Goal: Use online tool/utility: Utilize a website feature to perform a specific function

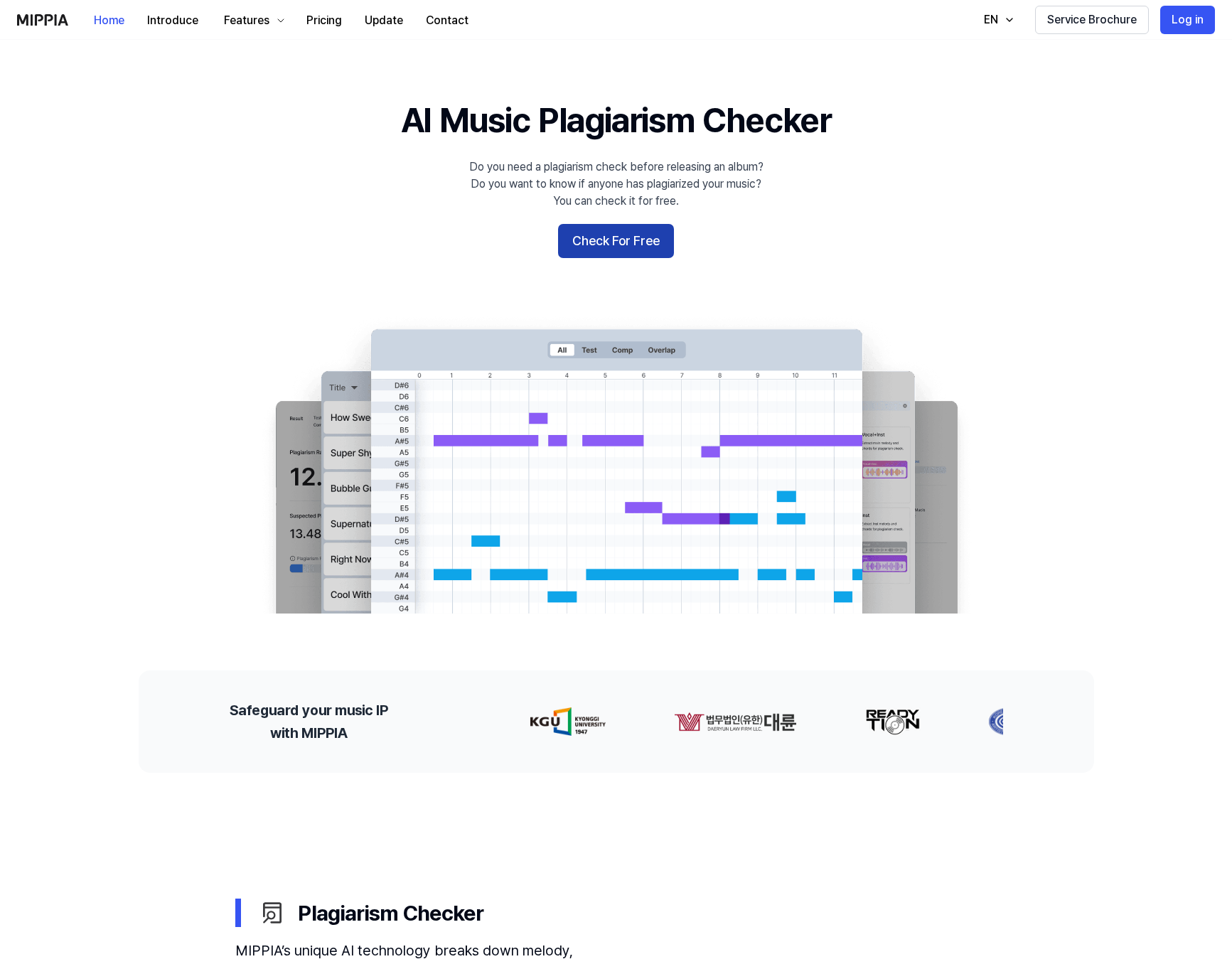
click at [642, 236] on button "Check For Free" at bounding box center [616, 240] width 116 height 34
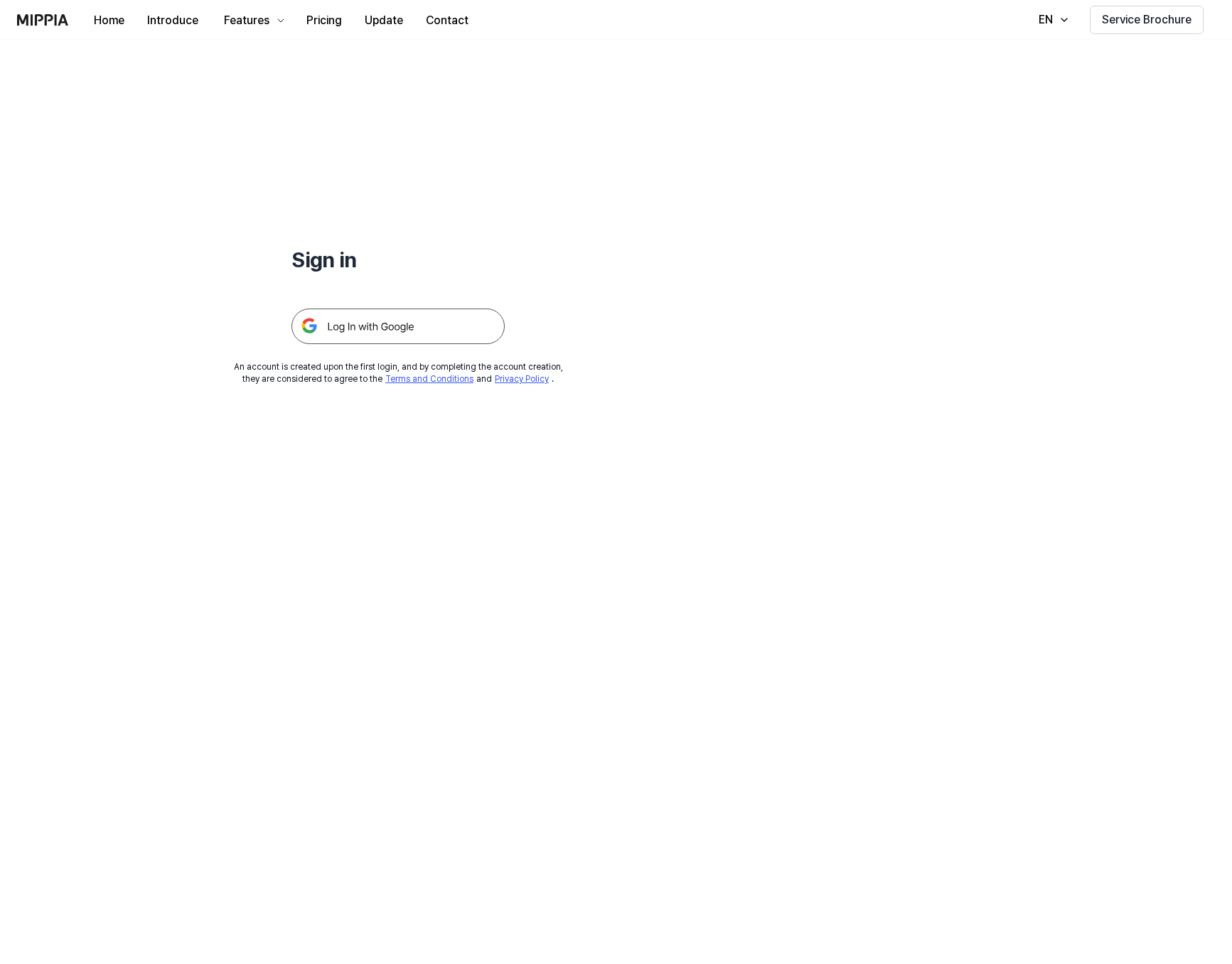
click at [408, 335] on img at bounding box center [398, 326] width 213 height 35
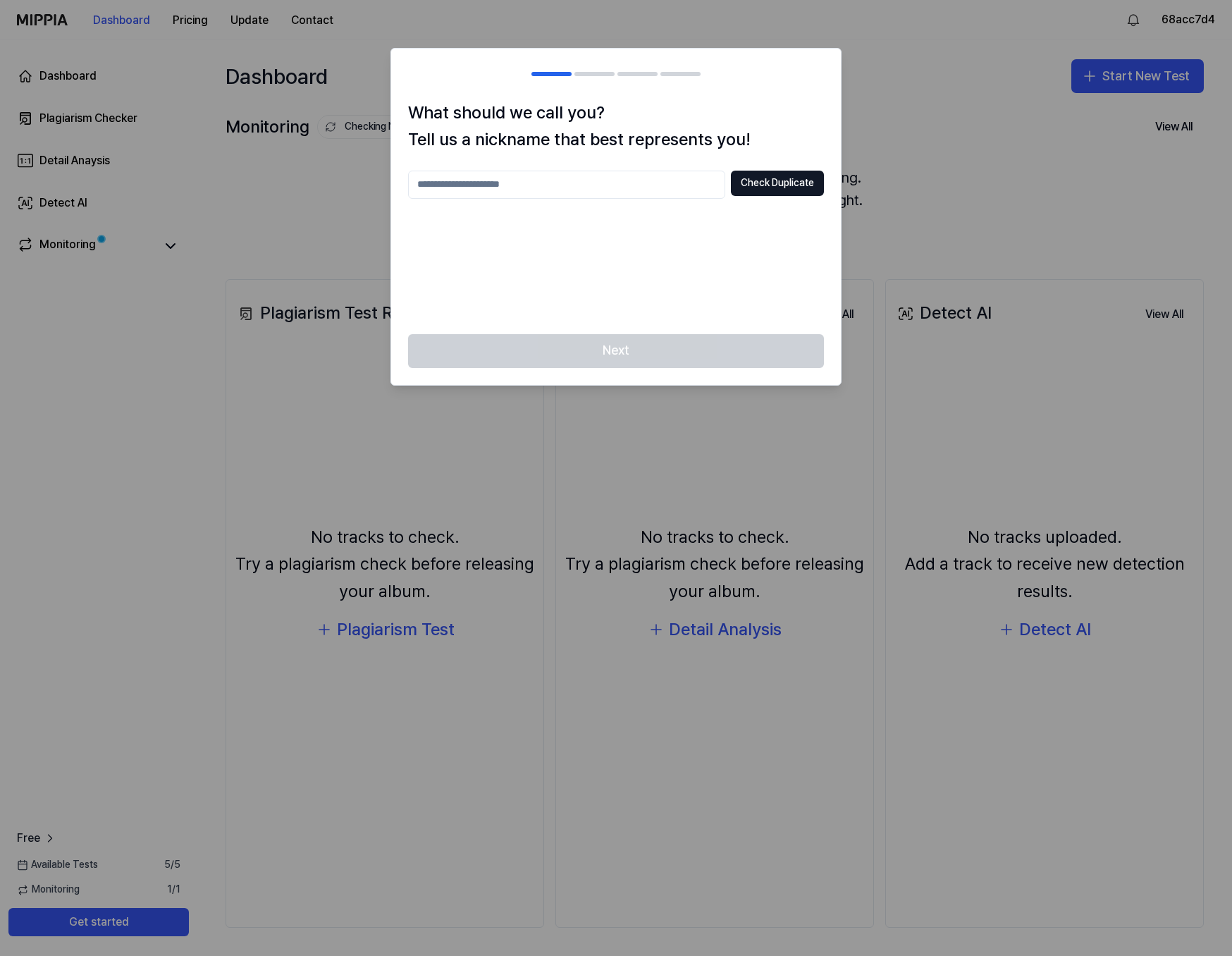
click at [527, 187] on input "text" at bounding box center [567, 185] width 317 height 29
type input "****"
click at [794, 183] on button "Check Duplicate" at bounding box center [777, 183] width 93 height 25
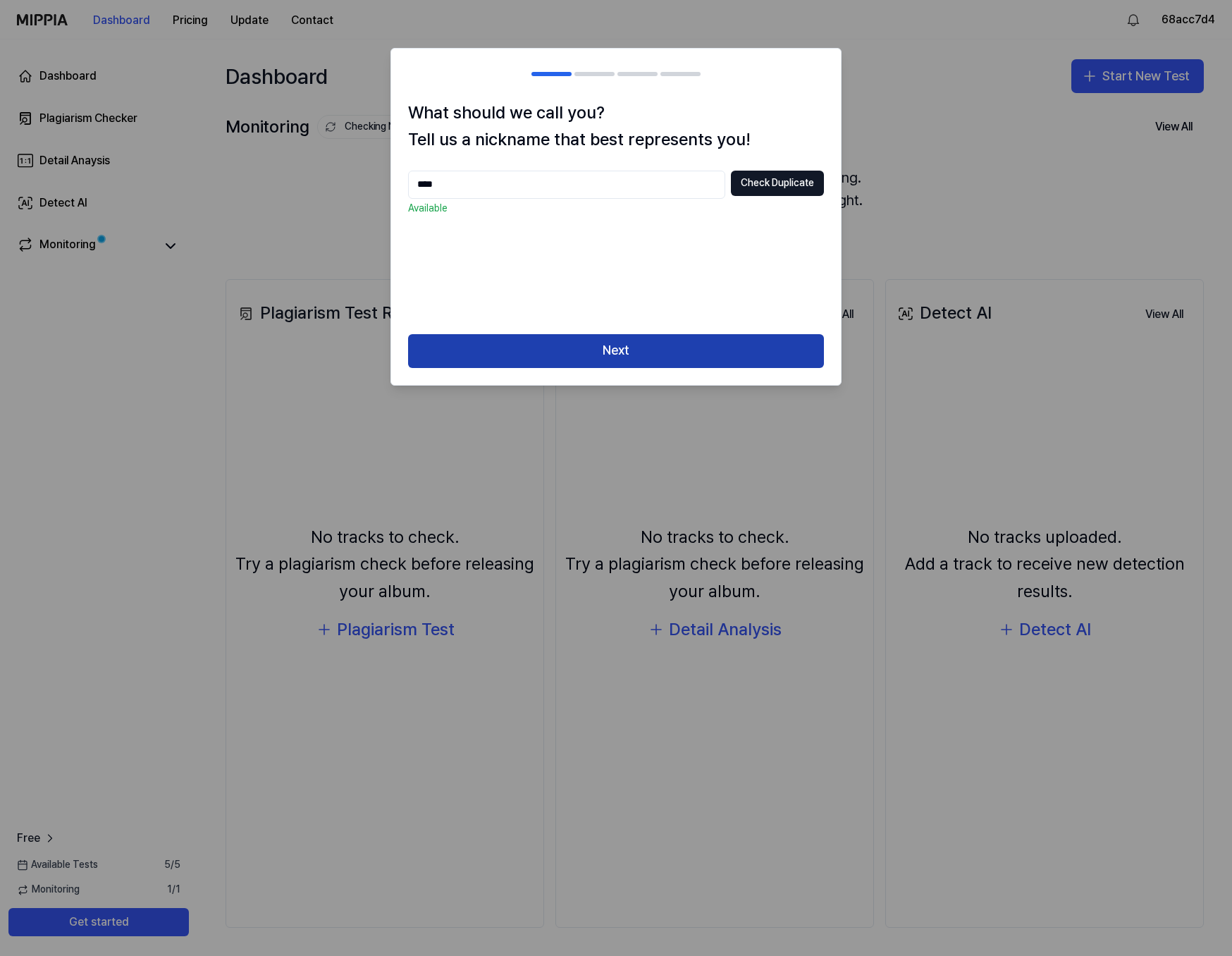
click at [653, 350] on button "Next" at bounding box center [616, 350] width 416 height 33
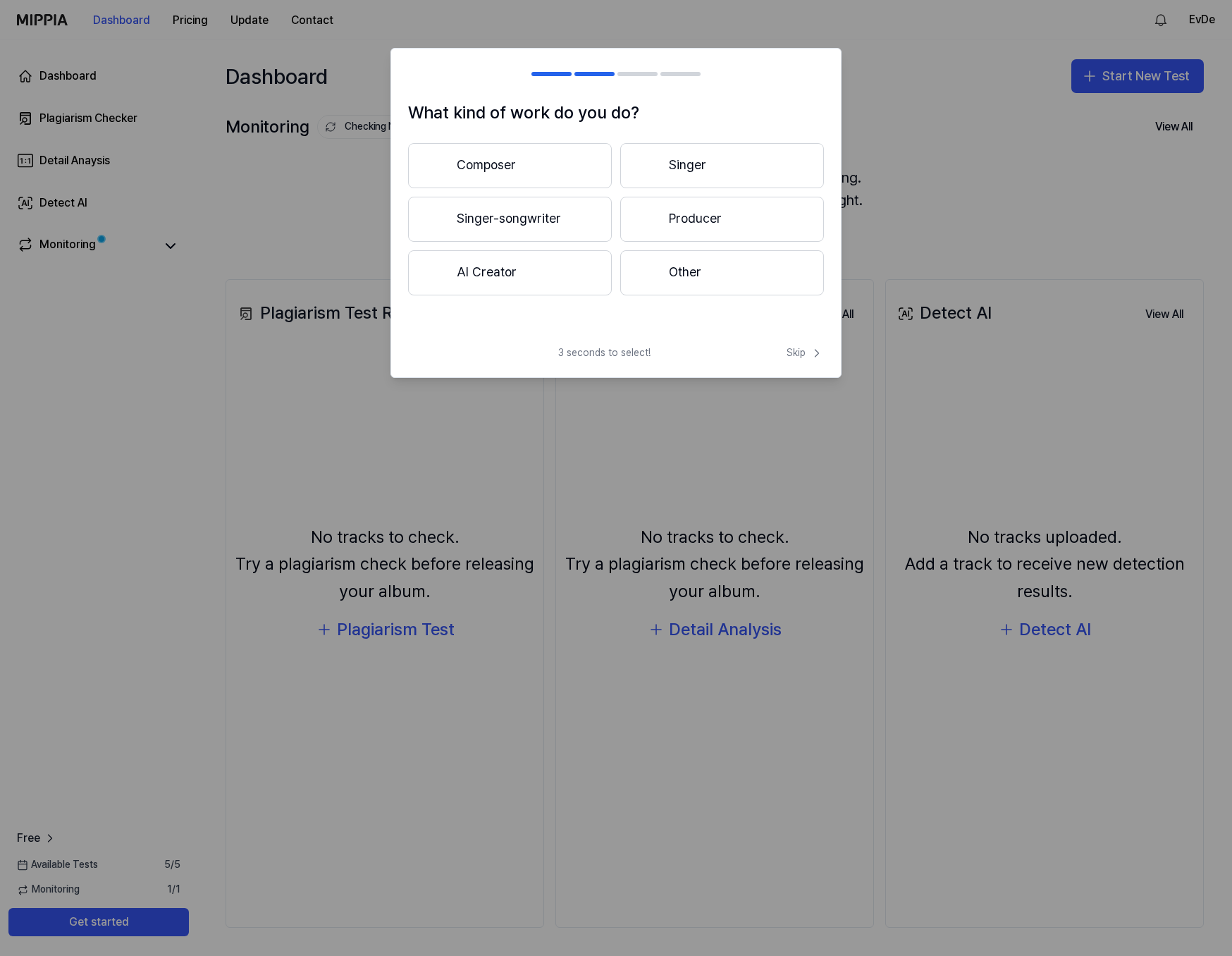
click at [693, 272] on button "Other" at bounding box center [722, 272] width 203 height 45
click at [518, 227] on button "Less than 3 years" at bounding box center [509, 220] width 203 height 47
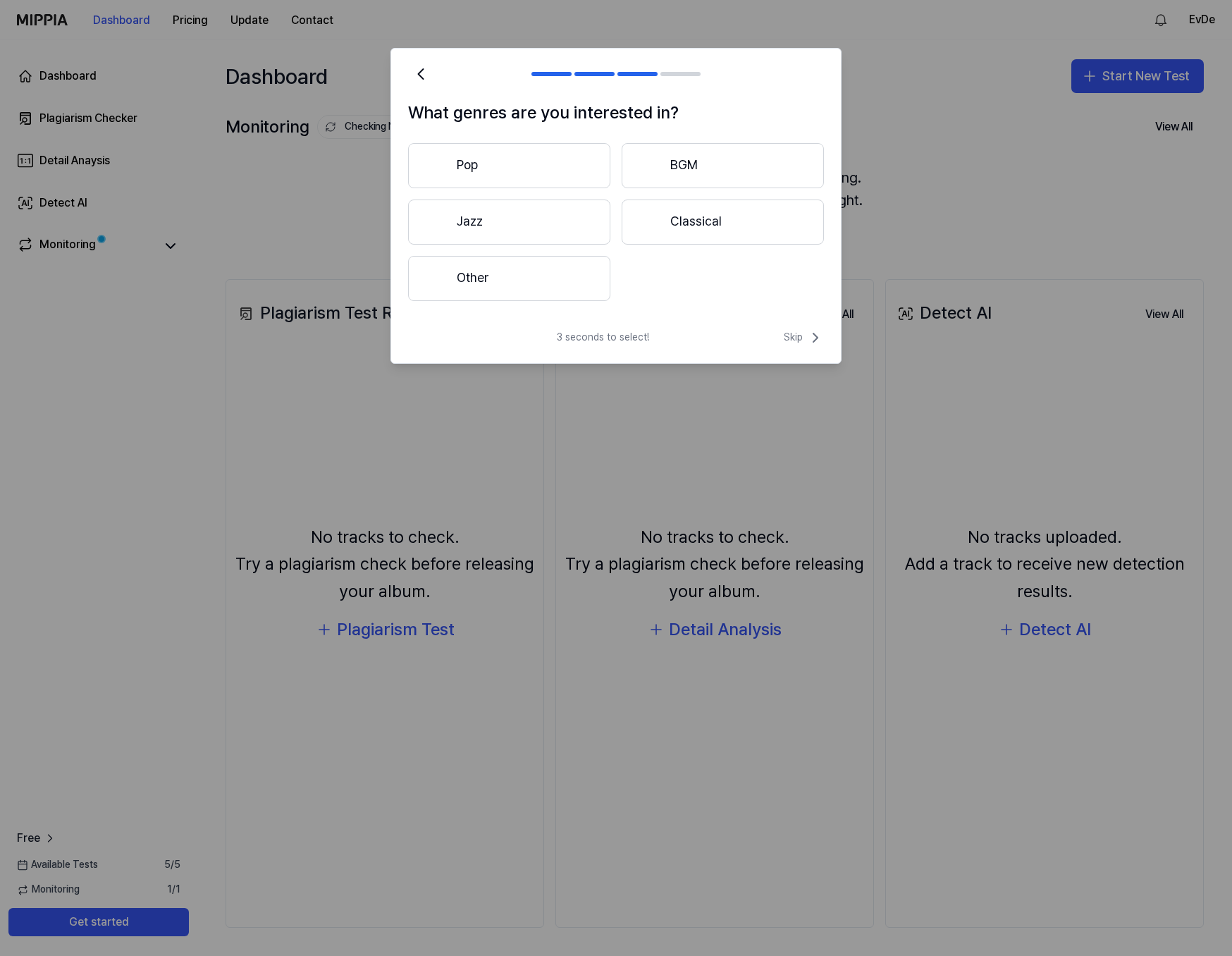
click at [552, 274] on button "Other" at bounding box center [509, 278] width 202 height 45
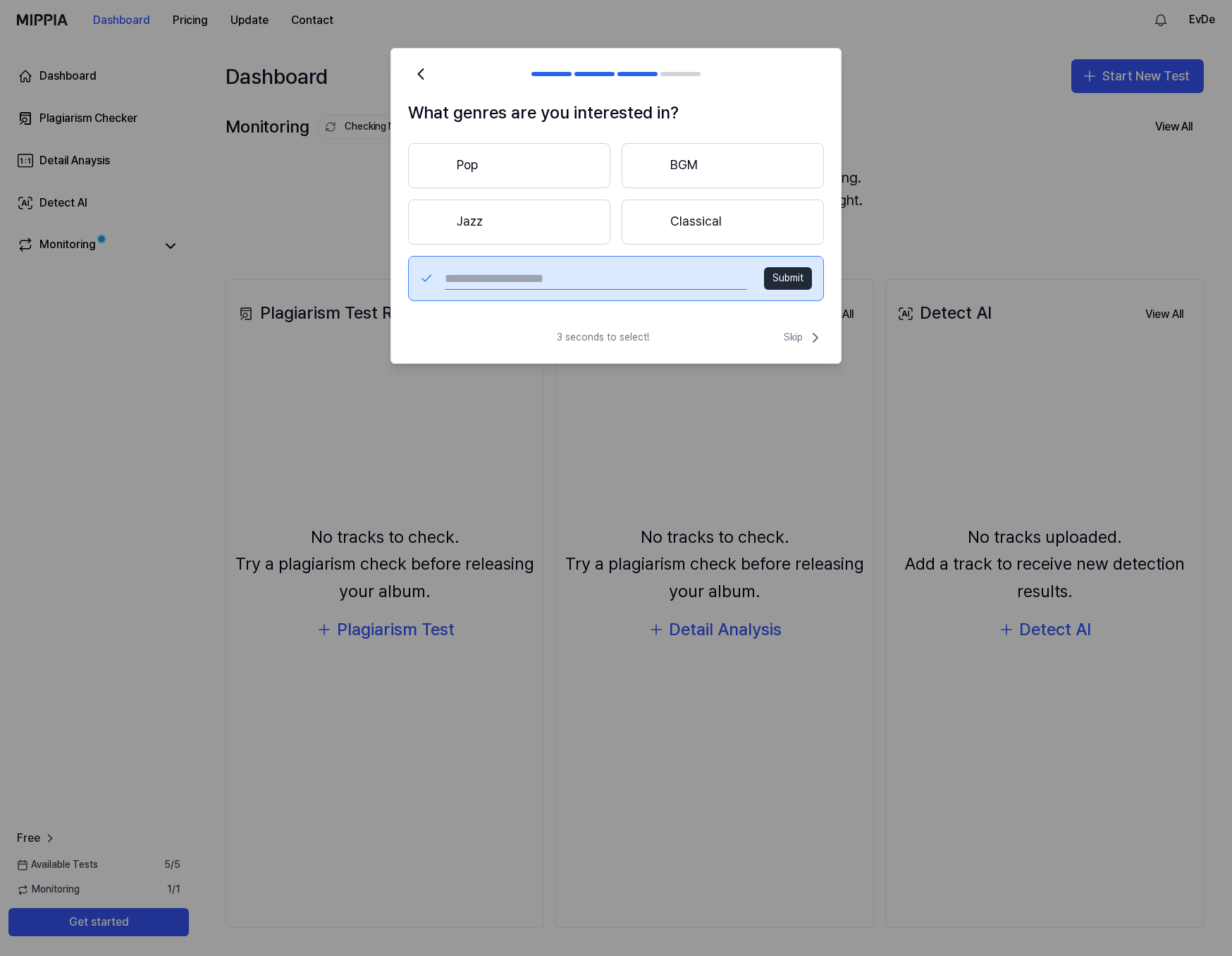
click at [686, 282] on input "text" at bounding box center [596, 278] width 302 height 23
type input "*"
type input "****"
click at [792, 281] on button "Submit" at bounding box center [788, 278] width 48 height 23
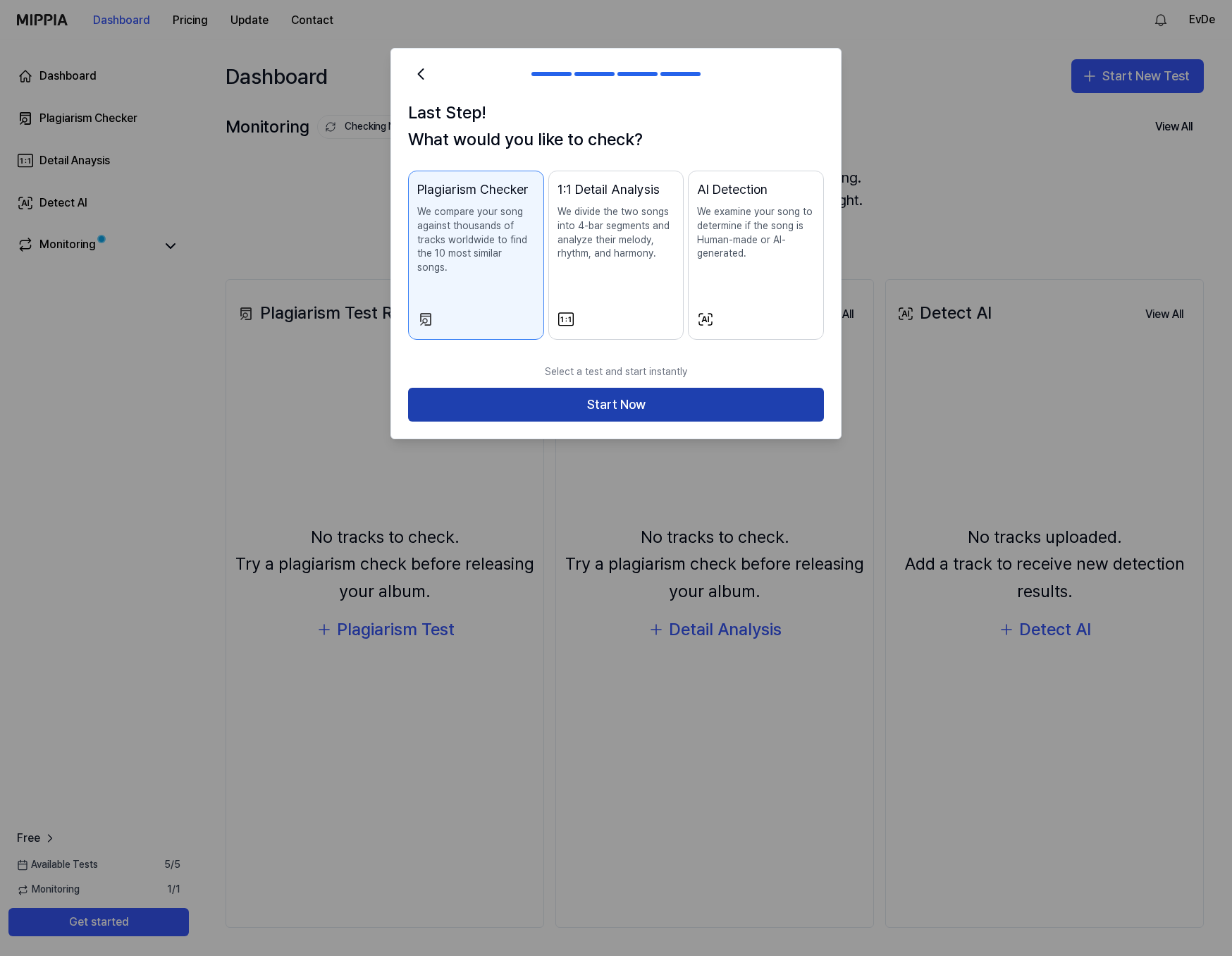
click at [664, 388] on button "Start Now" at bounding box center [616, 404] width 416 height 33
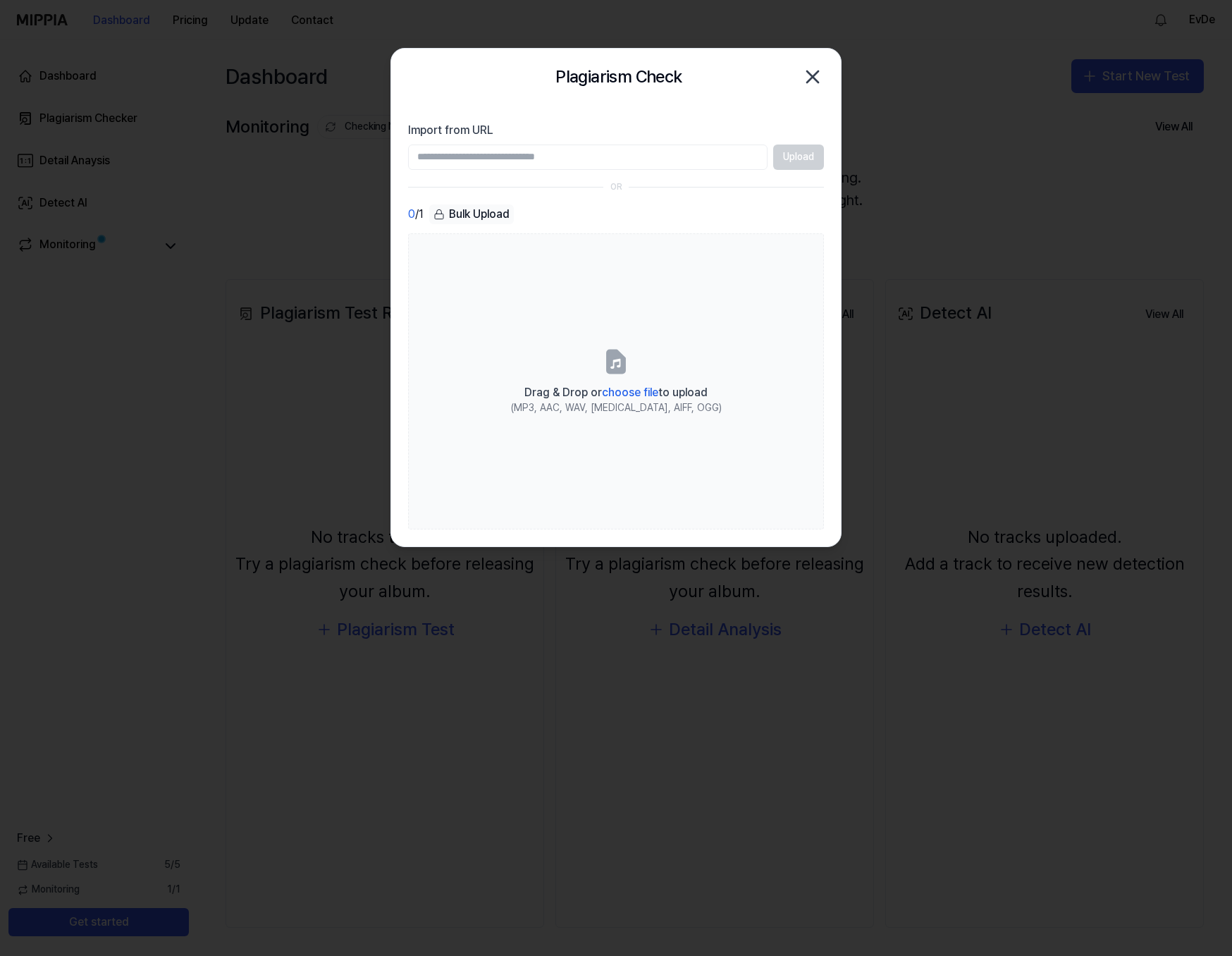
click at [564, 167] on input "Import from URL" at bounding box center [588, 157] width 359 height 25
paste input "**********"
type input "**********"
click at [791, 160] on button "Upload" at bounding box center [798, 157] width 51 height 25
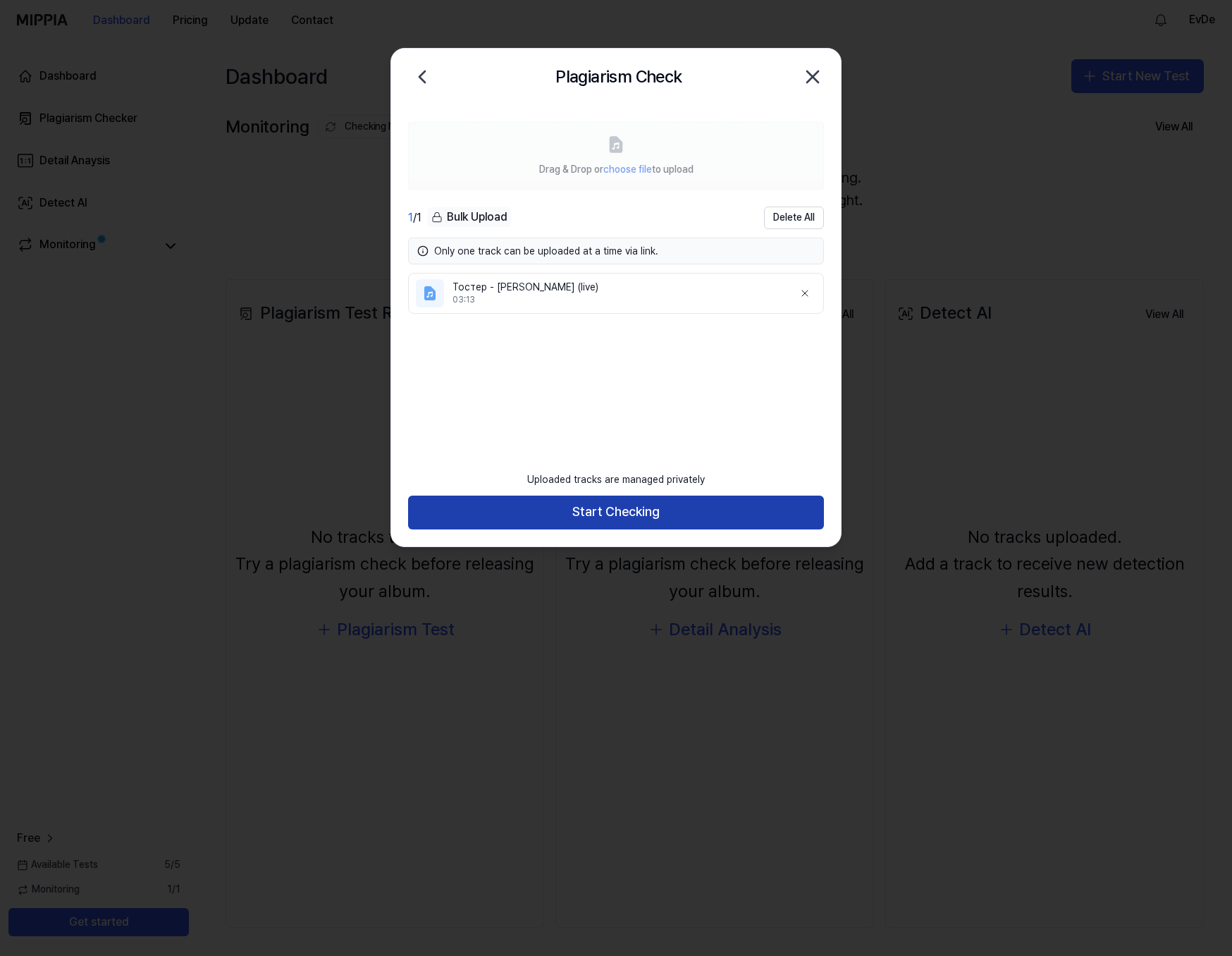
click at [661, 519] on button "Start Checking" at bounding box center [616, 512] width 416 height 33
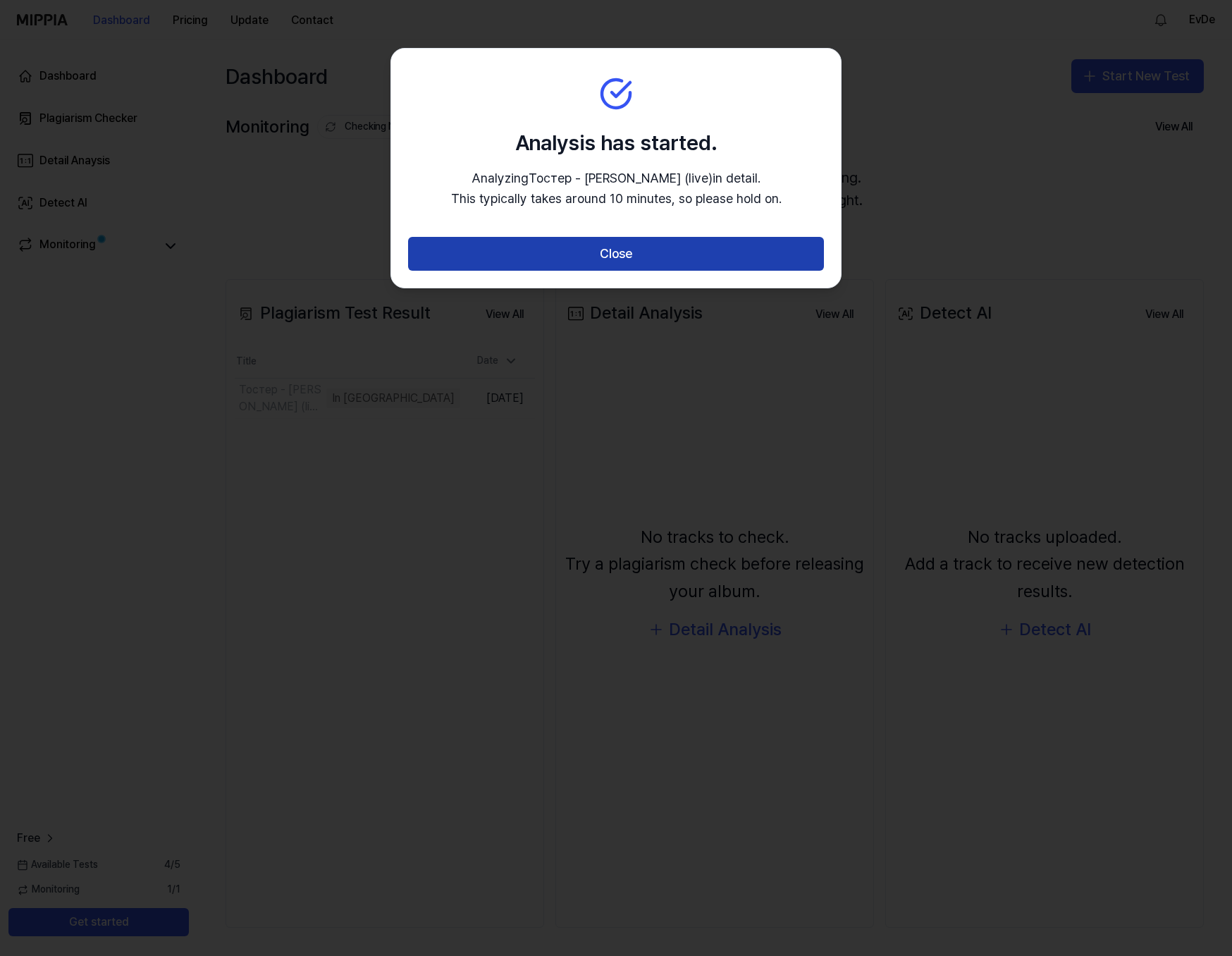
click at [649, 261] on button "Close" at bounding box center [616, 253] width 416 height 33
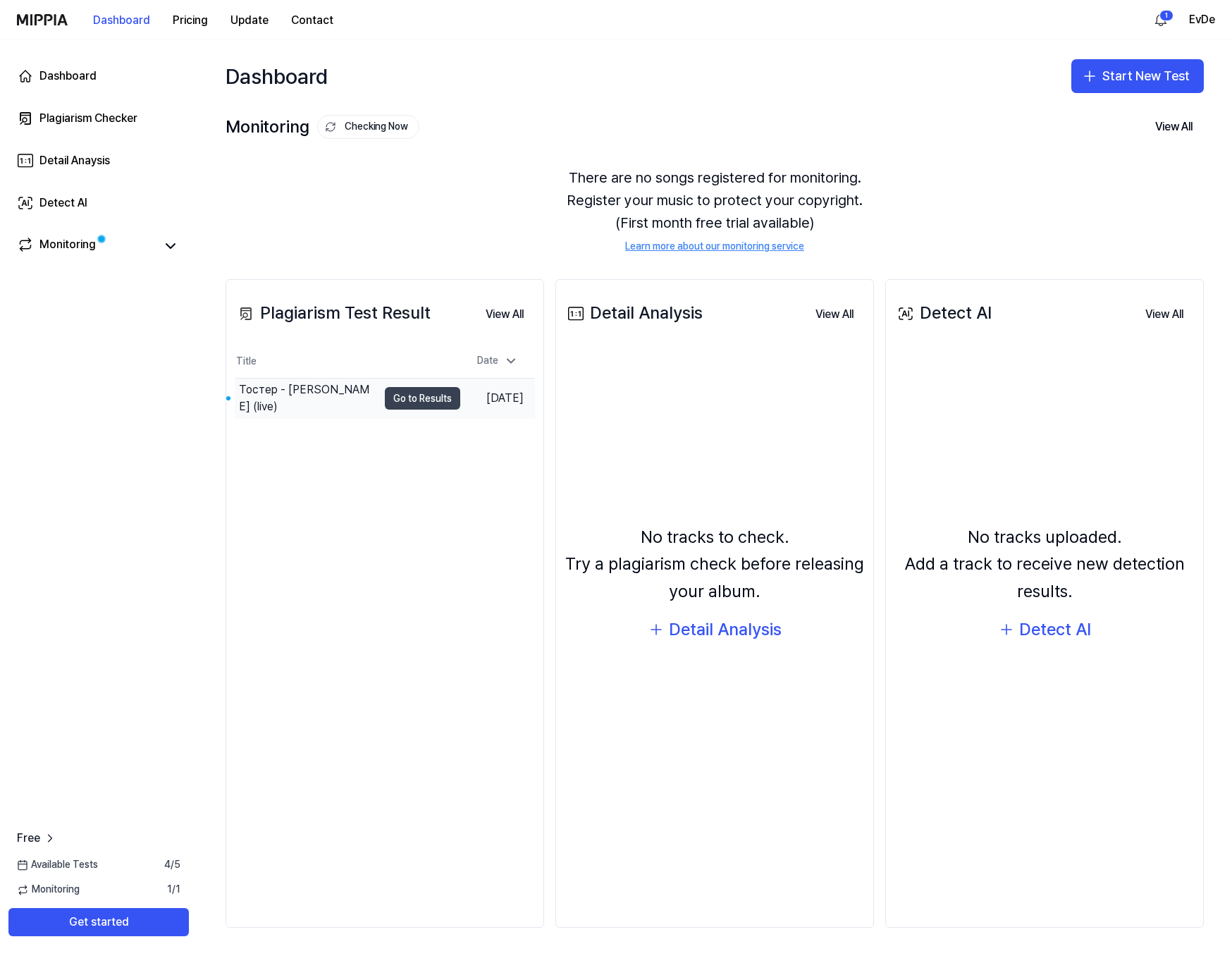
click at [415, 402] on button "Go to Results" at bounding box center [422, 398] width 75 height 23
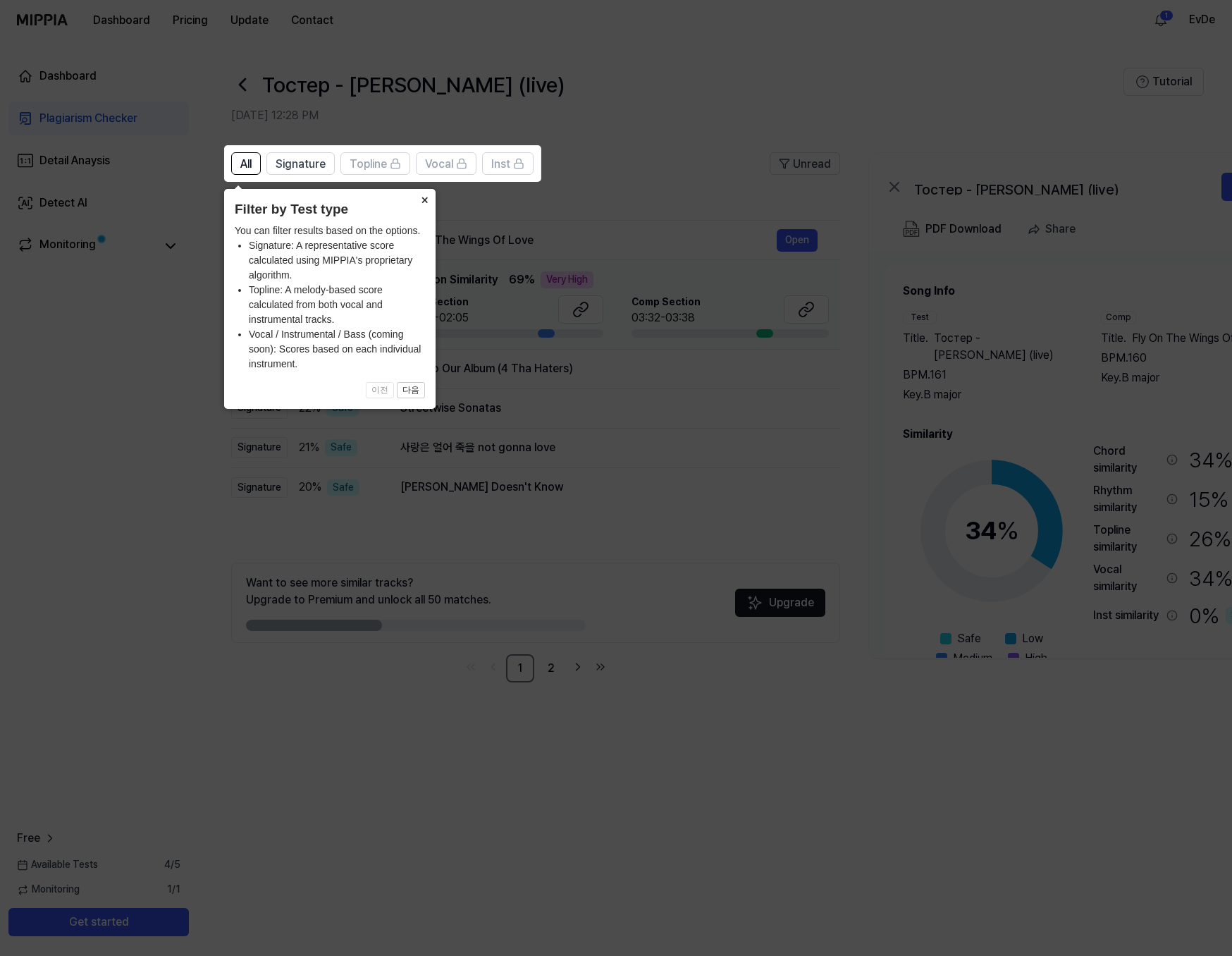
click at [425, 204] on button "×" at bounding box center [425, 198] width 23 height 20
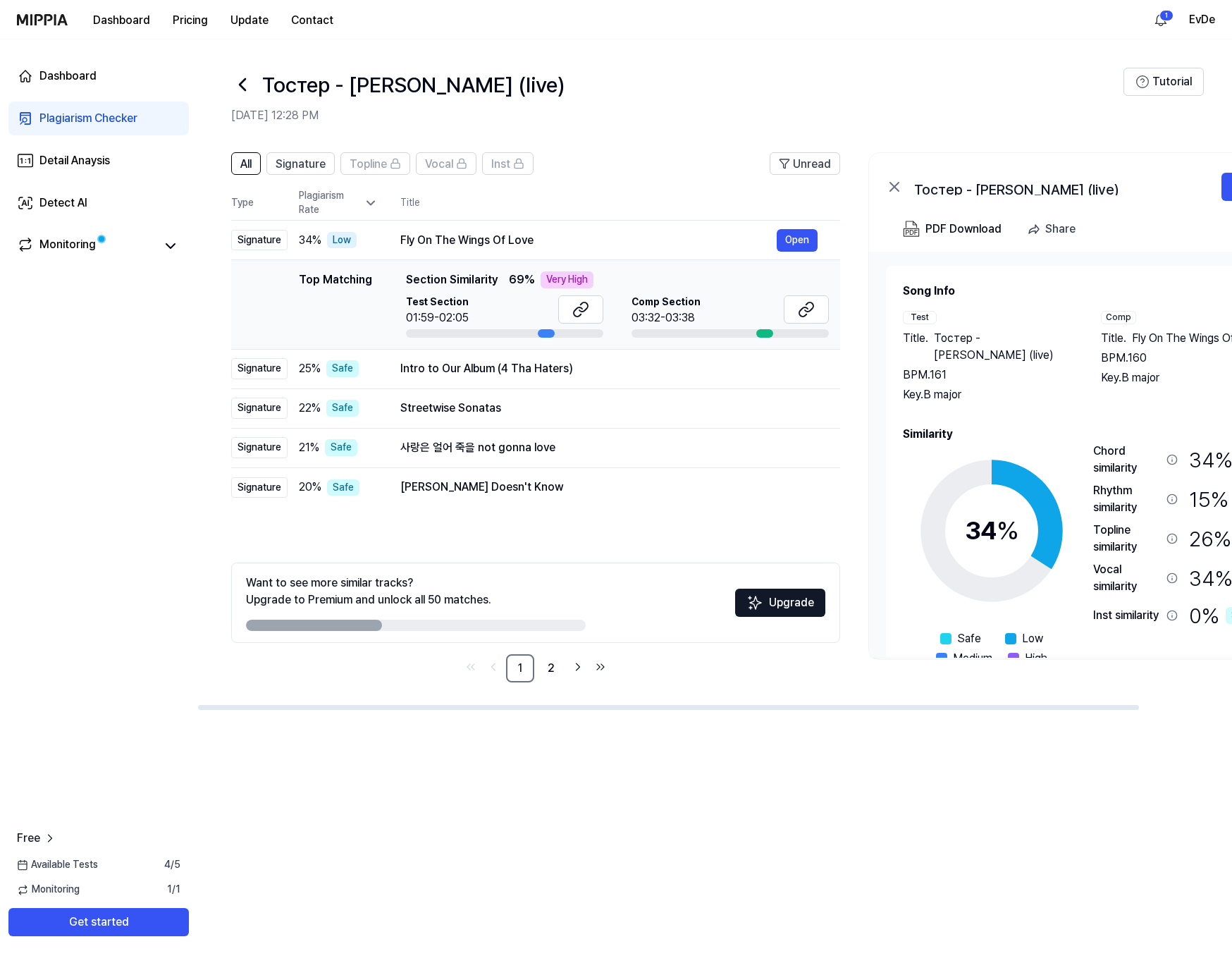
drag, startPoint x: 353, startPoint y: 626, endPoint x: 555, endPoint y: 632, distance: 202.1
click at [555, 632] on div "Want to see more similar tracks? Upgrade to Premium and unlock all 50 matches. …" at bounding box center [536, 603] width 609 height 80
click at [574, 669] on icon "Go to next page" at bounding box center [577, 666] width 14 height 17
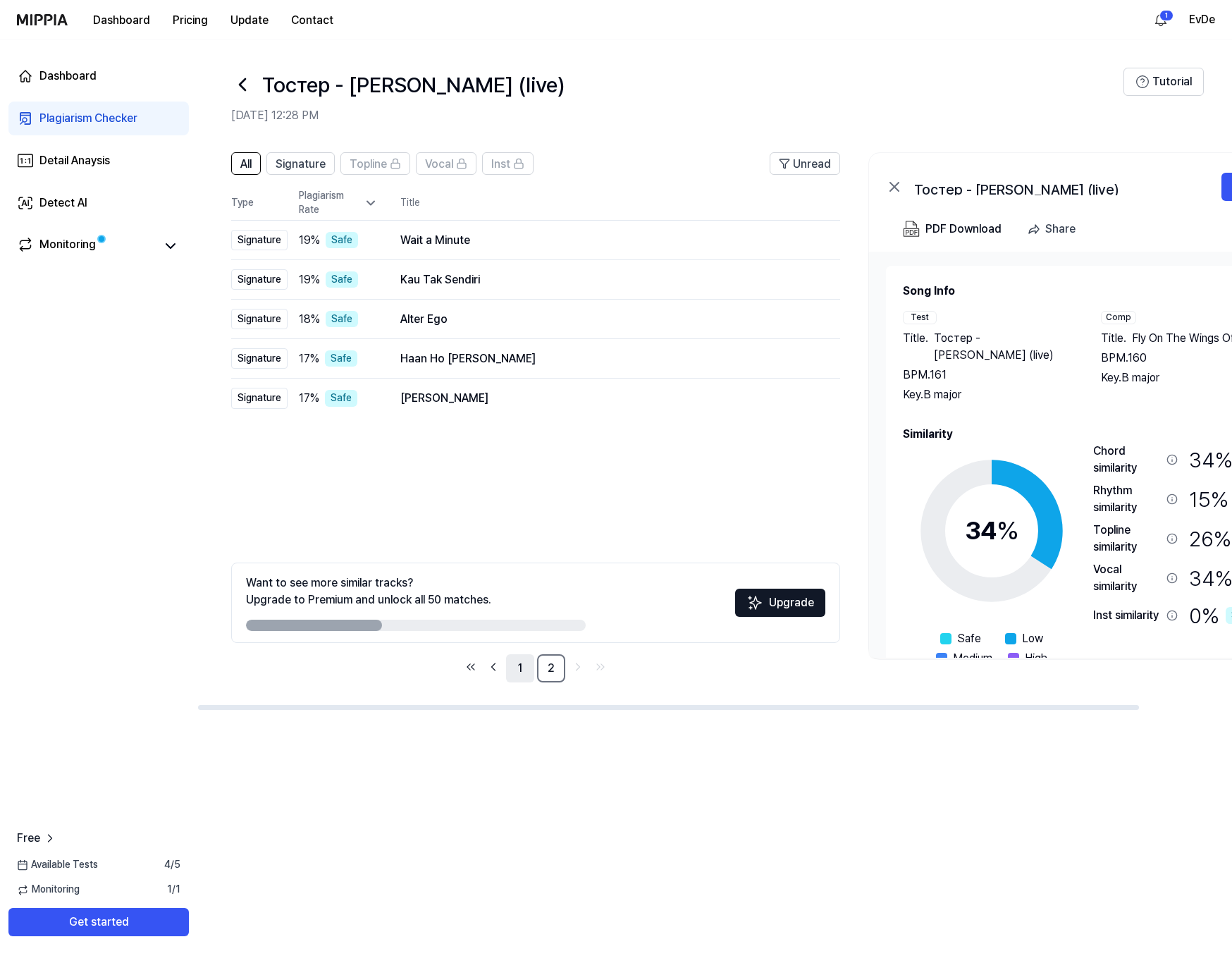
click at [517, 669] on link "1" at bounding box center [520, 668] width 29 height 29
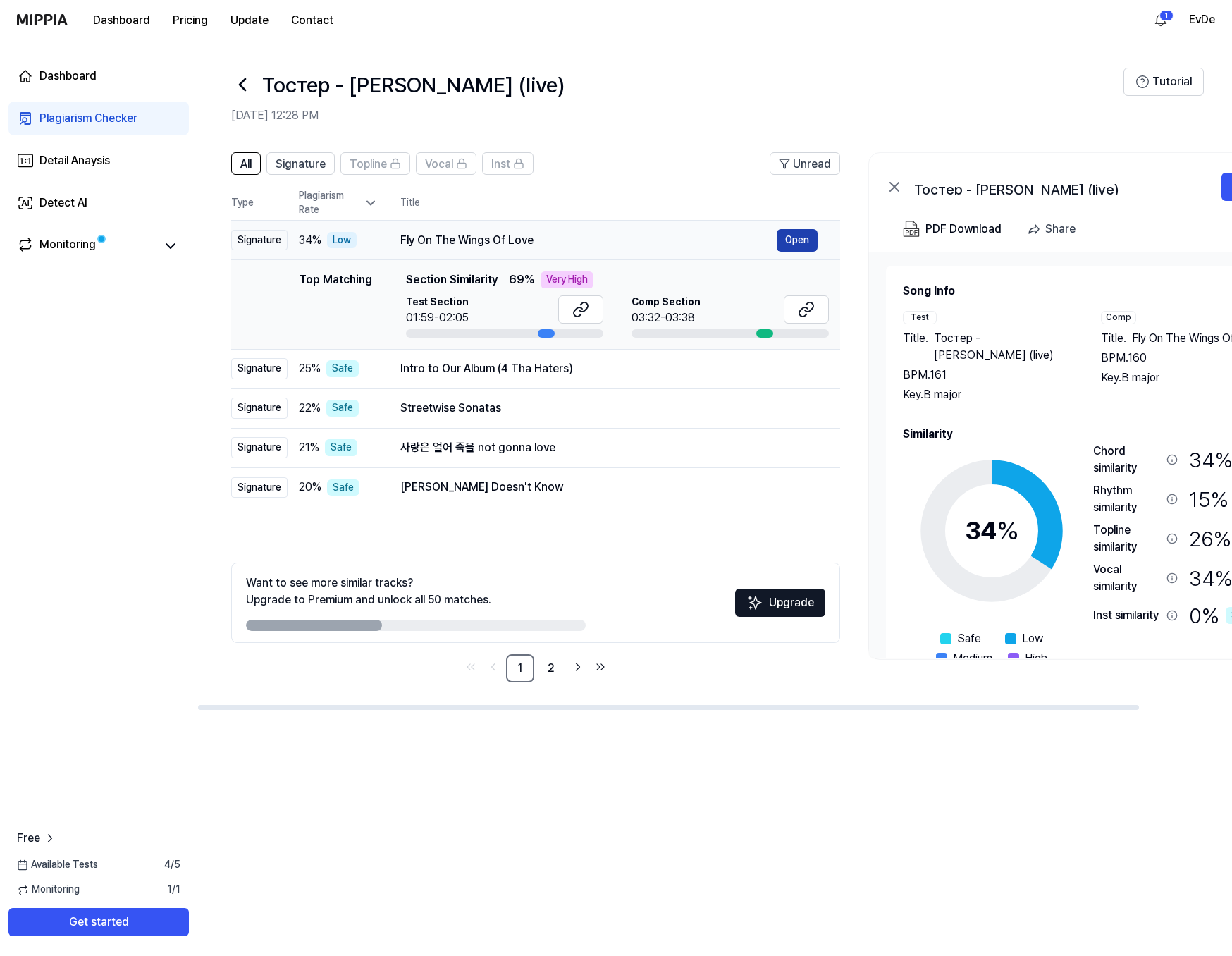
click at [791, 240] on button "Open" at bounding box center [797, 241] width 41 height 23
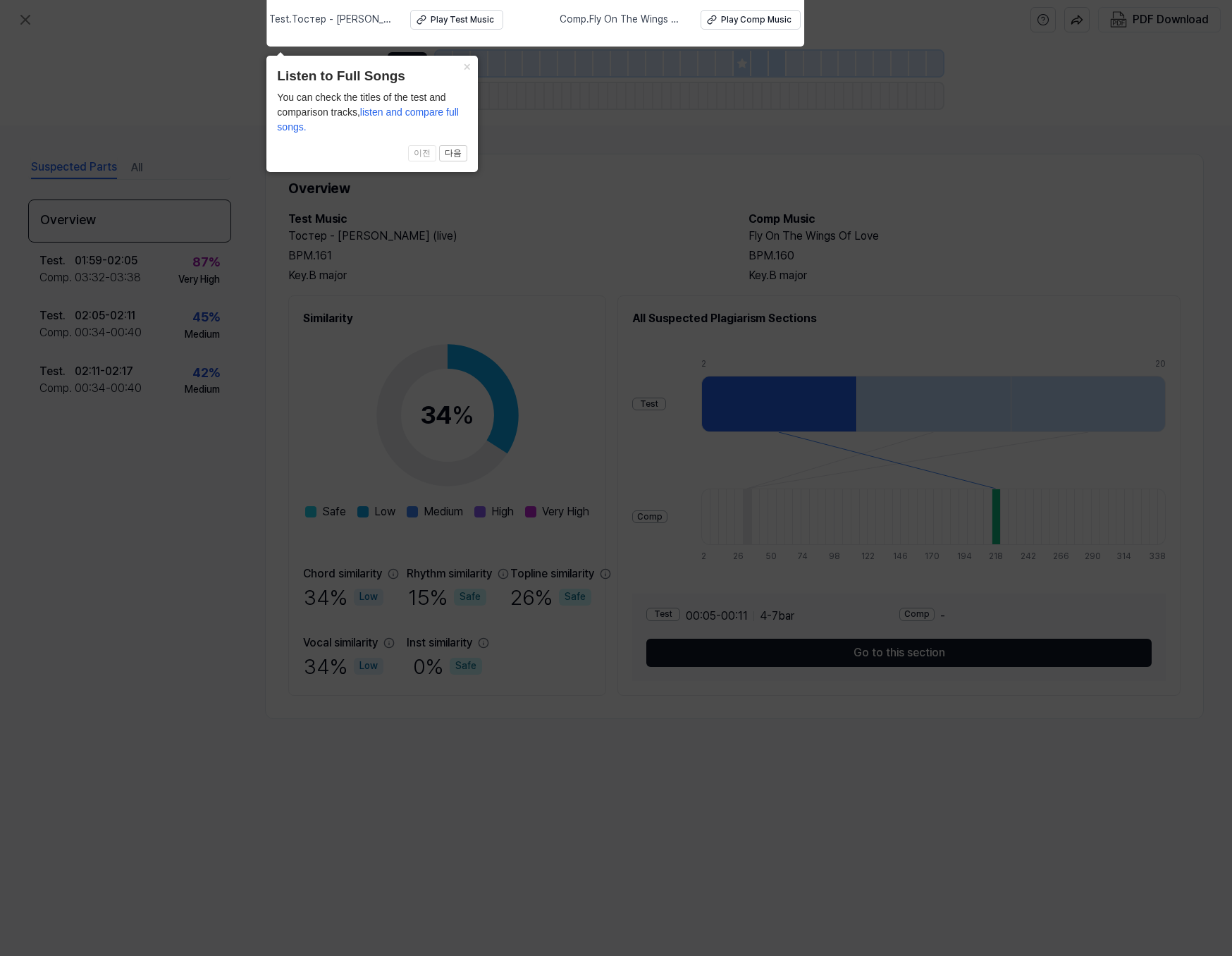
click at [528, 112] on icon at bounding box center [616, 474] width 1232 height 963
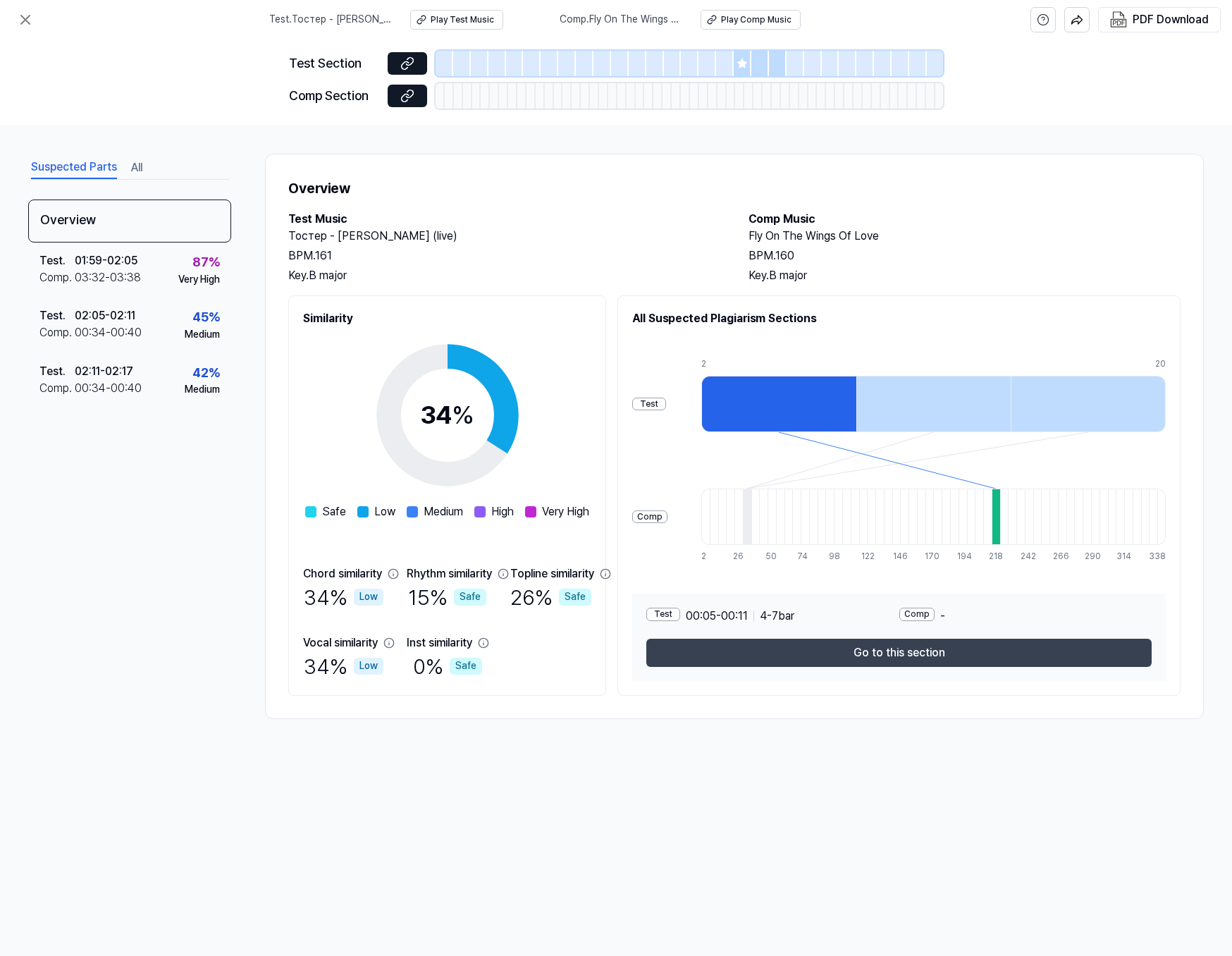
click at [950, 650] on button "Go to this section" at bounding box center [899, 652] width 505 height 29
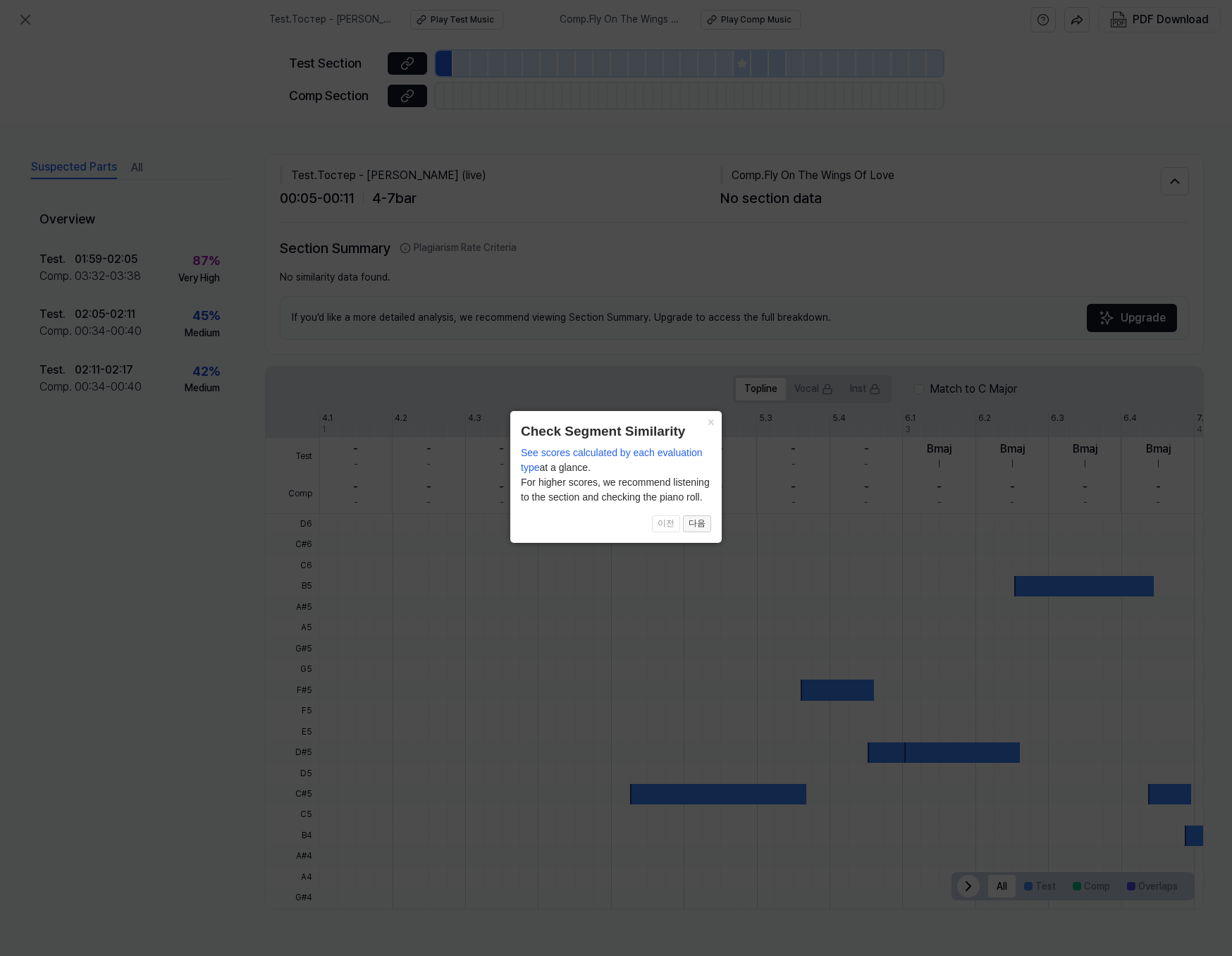
click at [707, 527] on button "다음" at bounding box center [697, 523] width 29 height 17
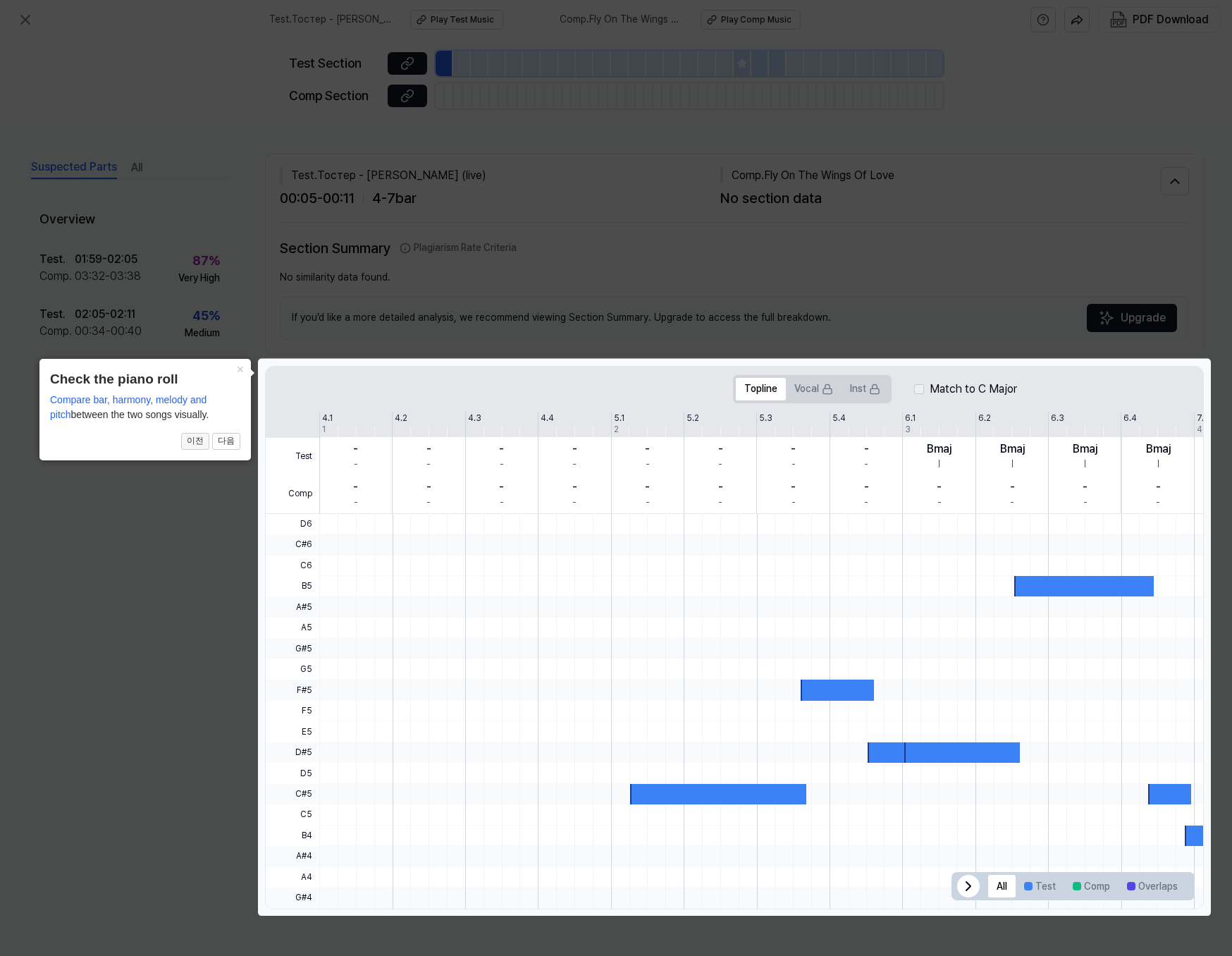
click at [202, 442] on button "이전" at bounding box center [195, 441] width 29 height 17
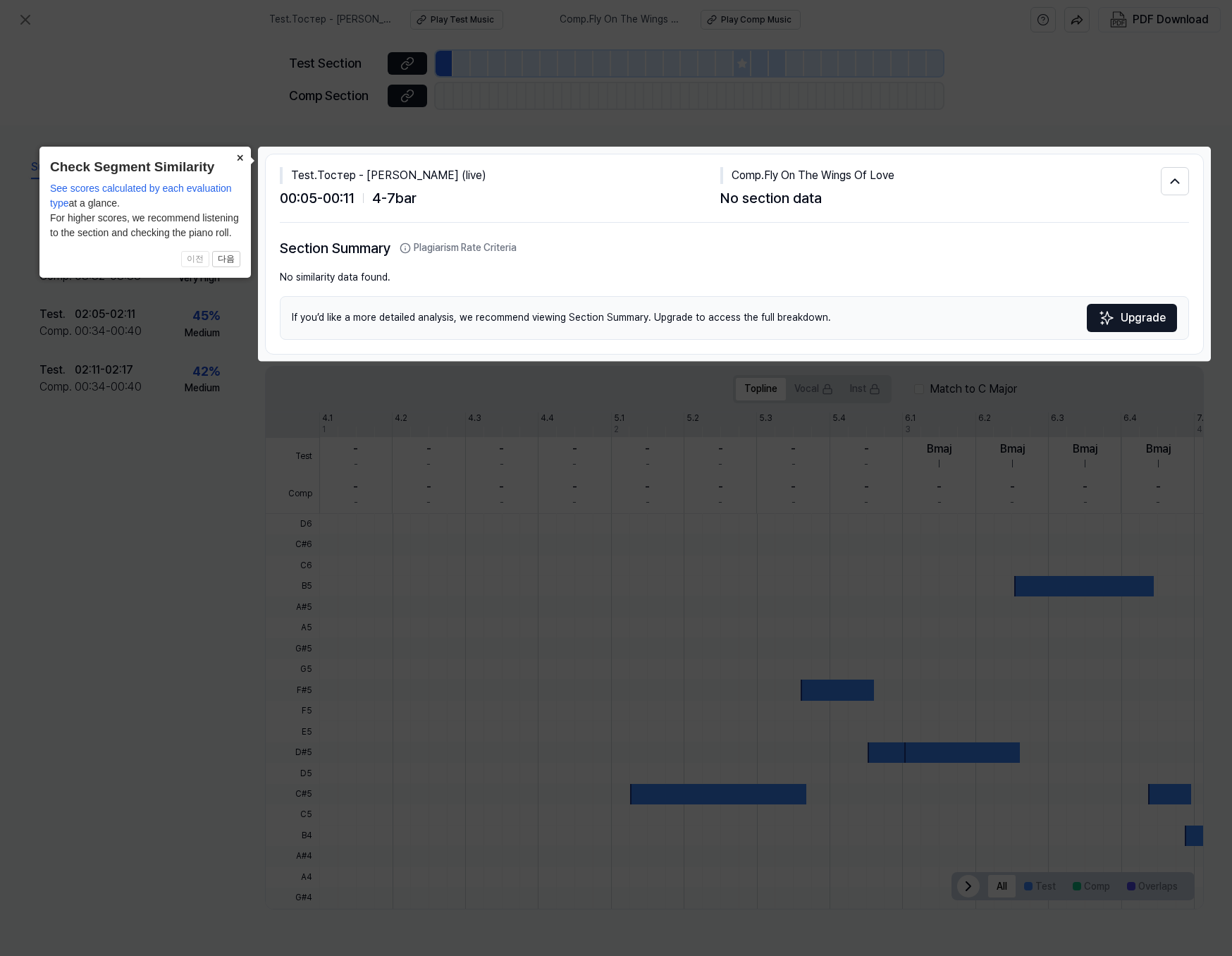
click at [239, 159] on button "×" at bounding box center [240, 157] width 23 height 20
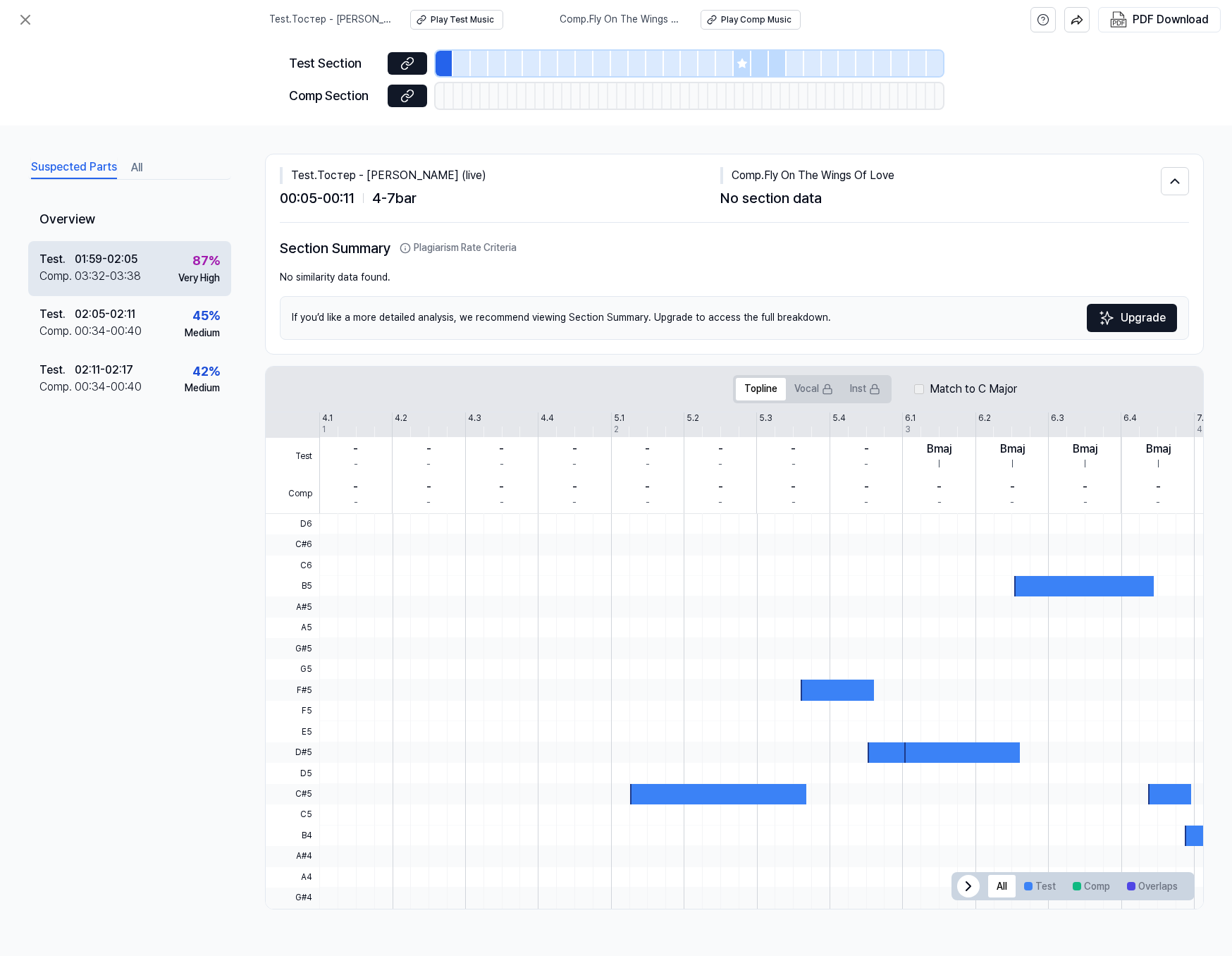
click at [202, 270] on div "87 %" at bounding box center [207, 260] width 28 height 20
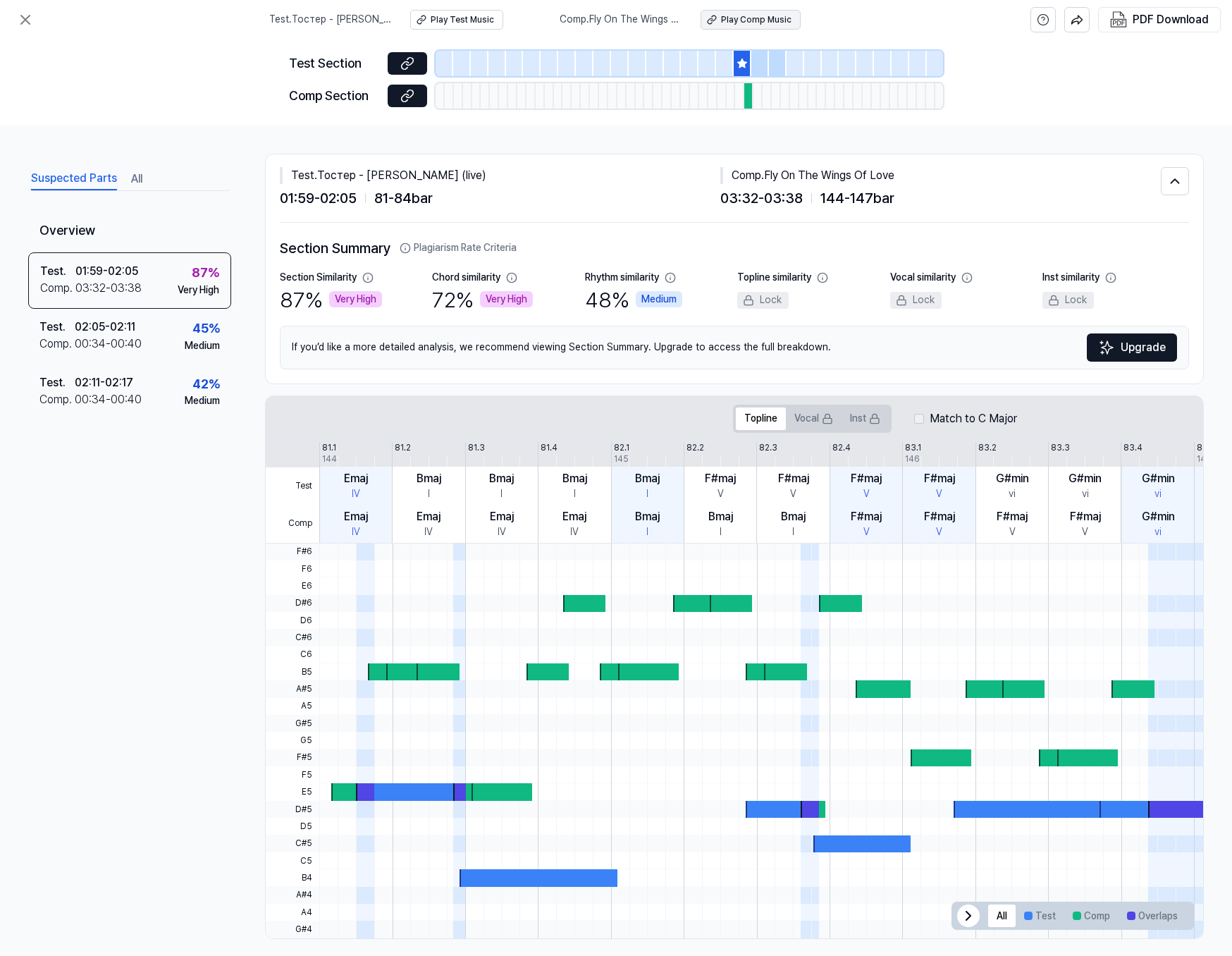
click at [758, 22] on div "Play Comp Music" at bounding box center [756, 20] width 70 height 12
click at [29, 23] on icon at bounding box center [25, 20] width 17 height 17
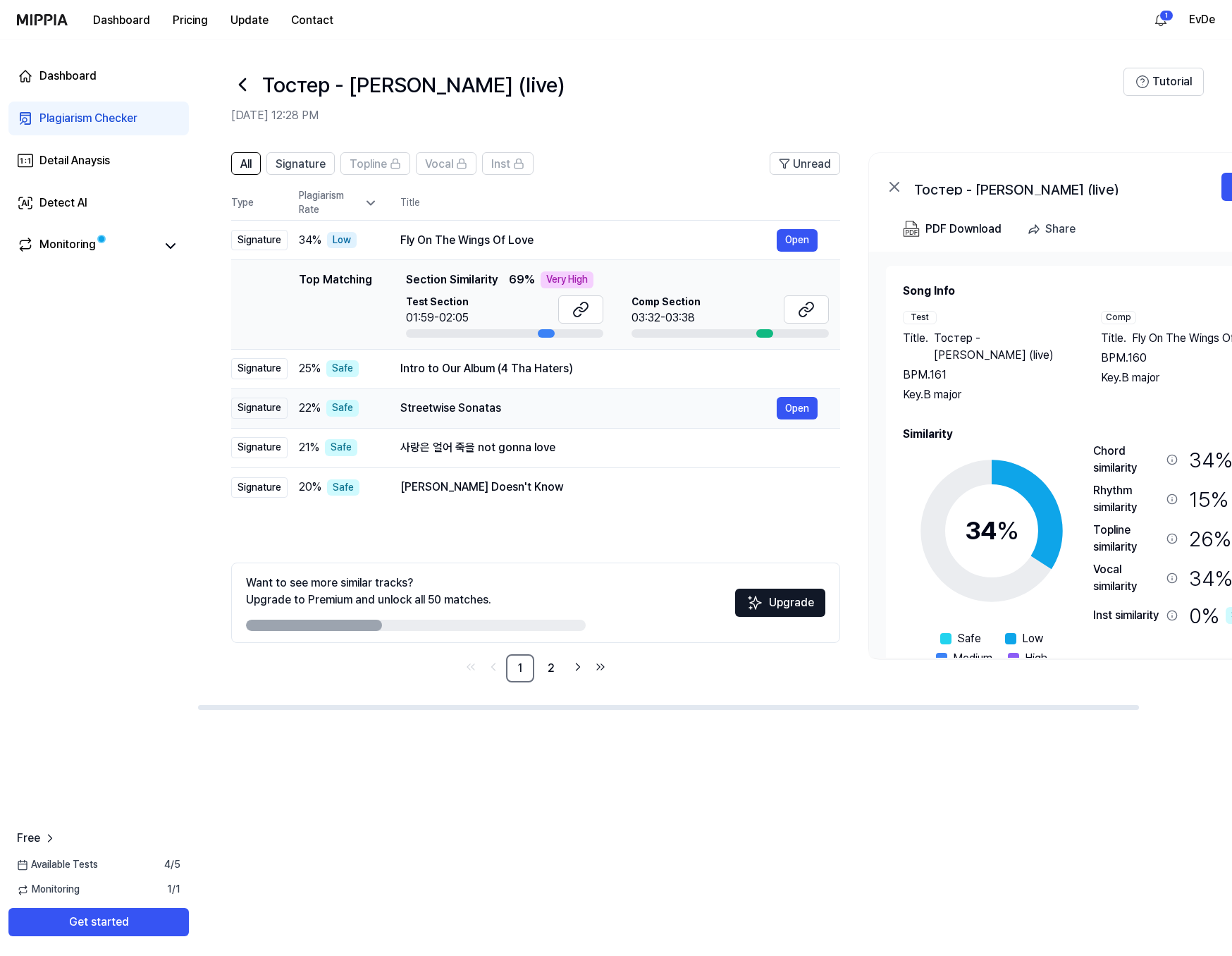
drag, startPoint x: 498, startPoint y: 409, endPoint x: 520, endPoint y: 413, distance: 22.4
click at [520, 413] on div "Streetwise Sonatas" at bounding box center [588, 407] width 376 height 17
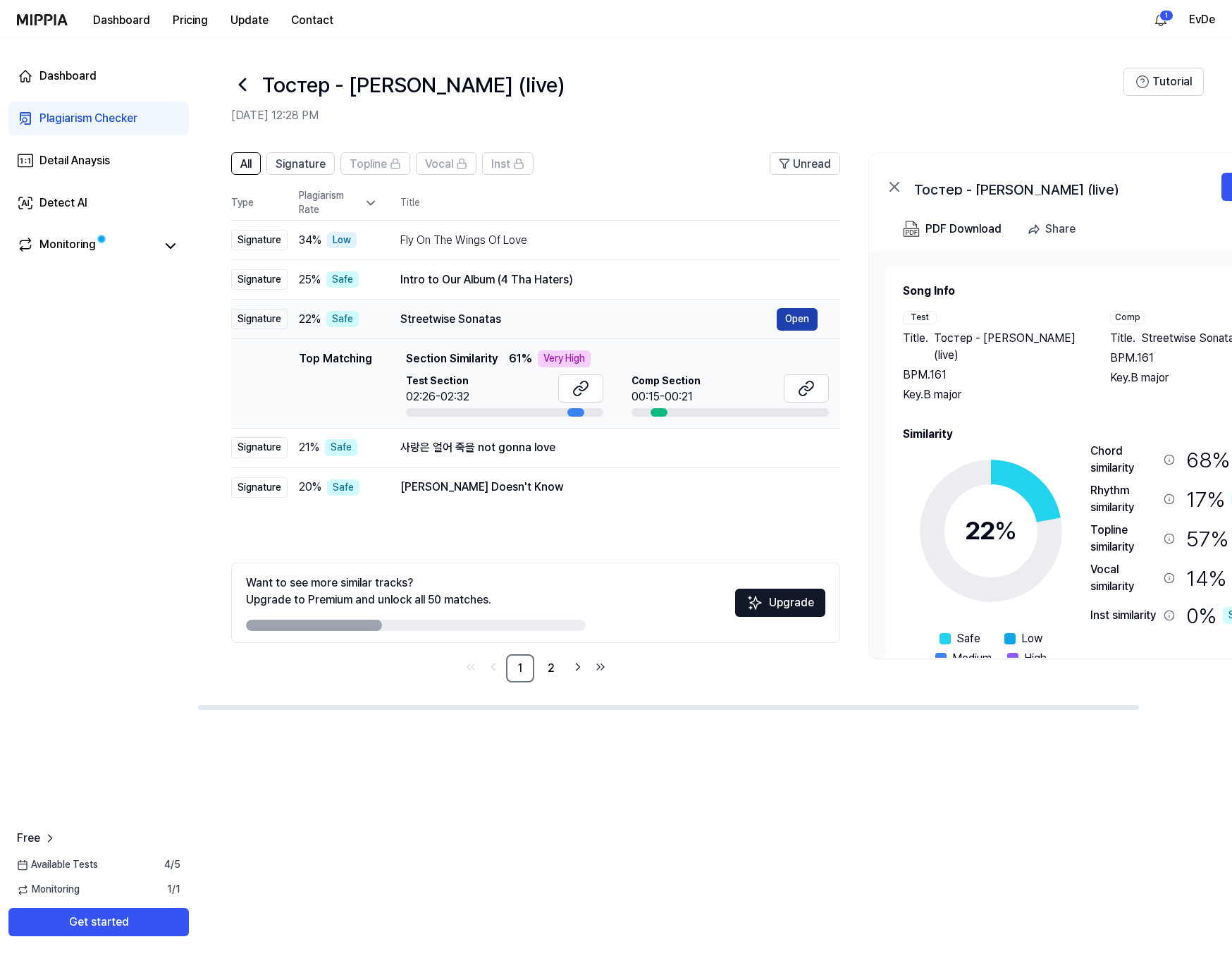
click at [798, 319] on button "Open" at bounding box center [797, 319] width 41 height 23
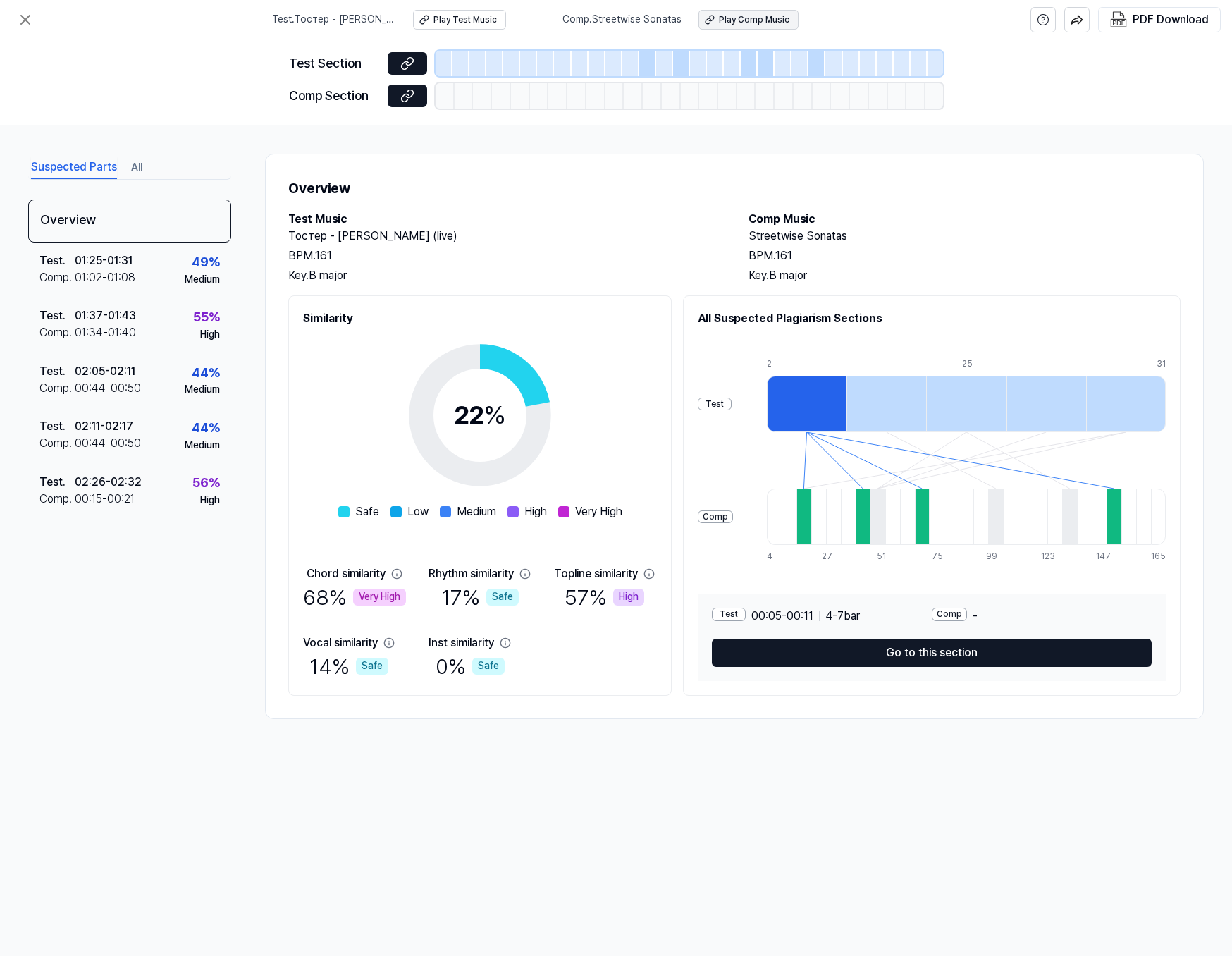
click at [771, 23] on div "Play Comp Music" at bounding box center [754, 20] width 70 height 12
click at [22, 20] on icon at bounding box center [25, 20] width 17 height 17
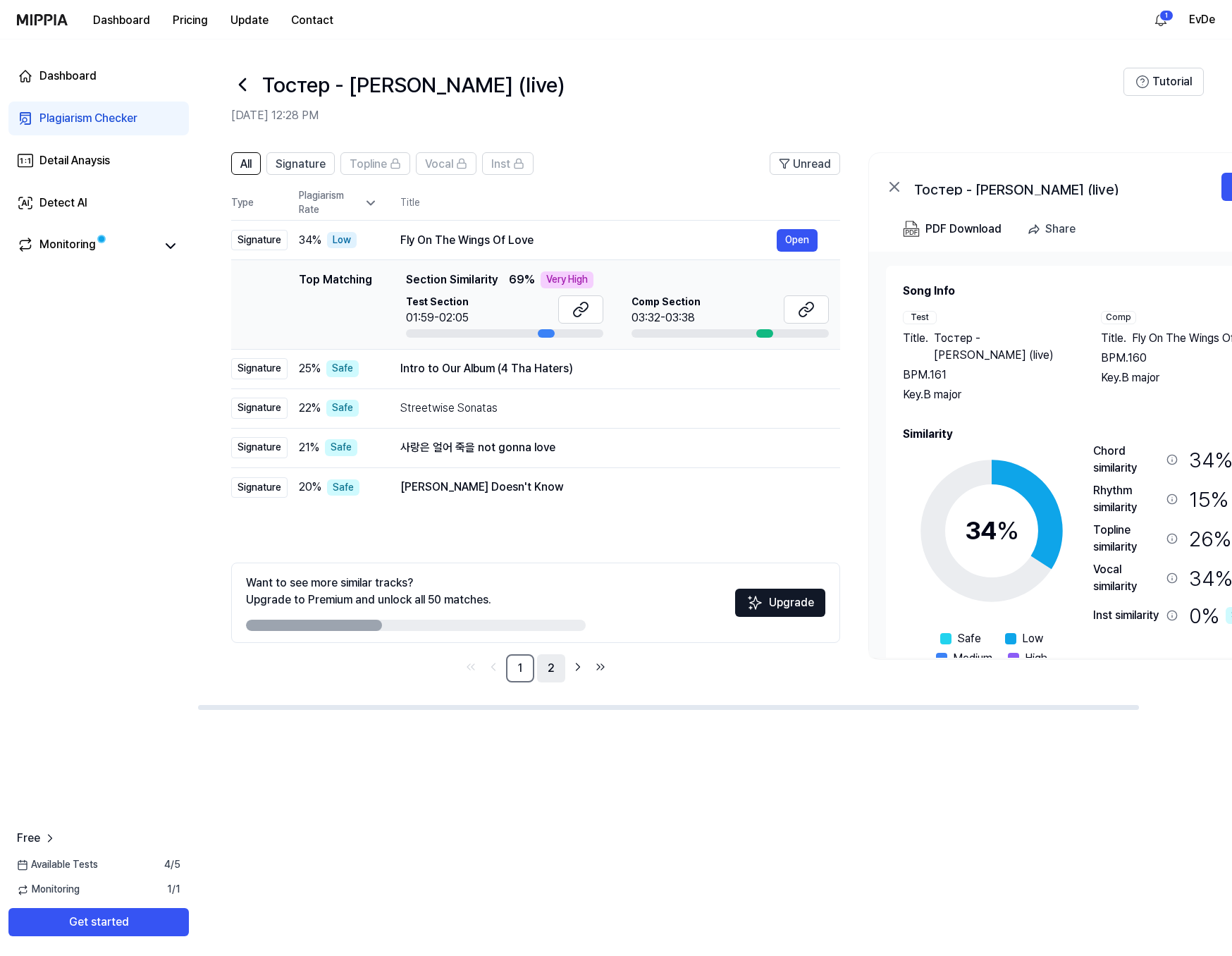
click at [549, 669] on link "2" at bounding box center [551, 668] width 29 height 29
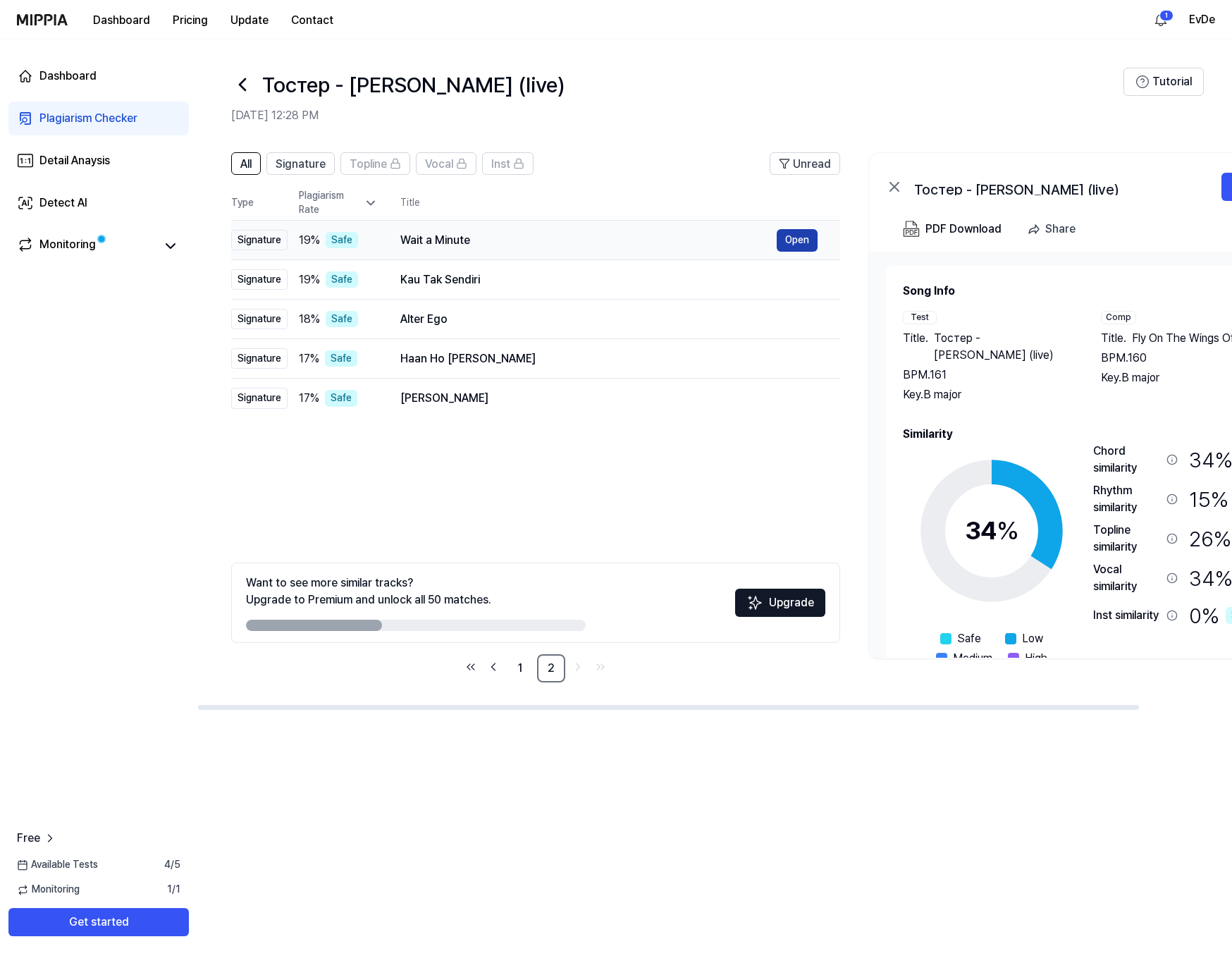
click at [795, 242] on button "Open" at bounding box center [797, 241] width 41 height 23
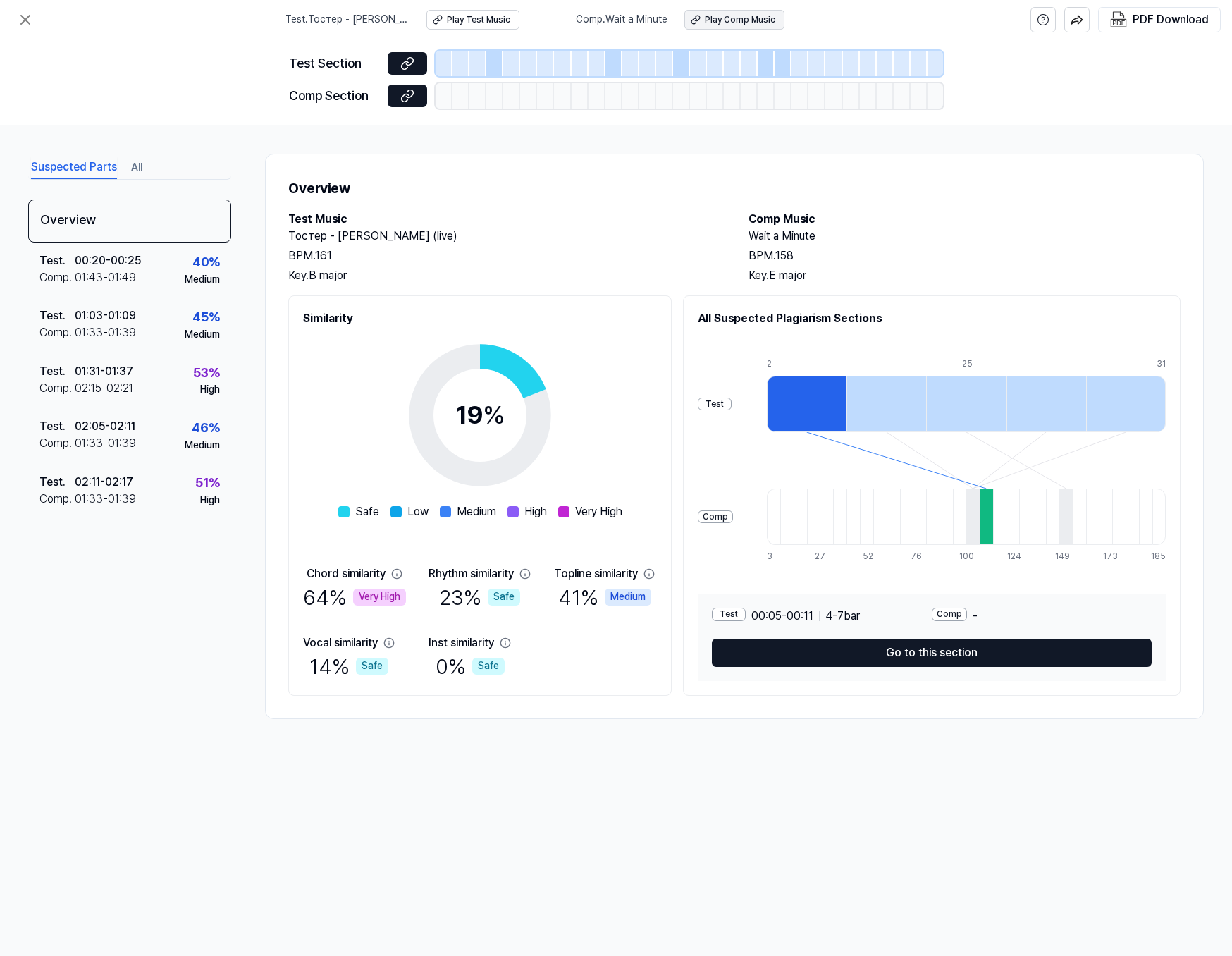
click at [741, 20] on div "Play Comp Music" at bounding box center [740, 20] width 70 height 12
click at [23, 18] on icon at bounding box center [25, 20] width 17 height 17
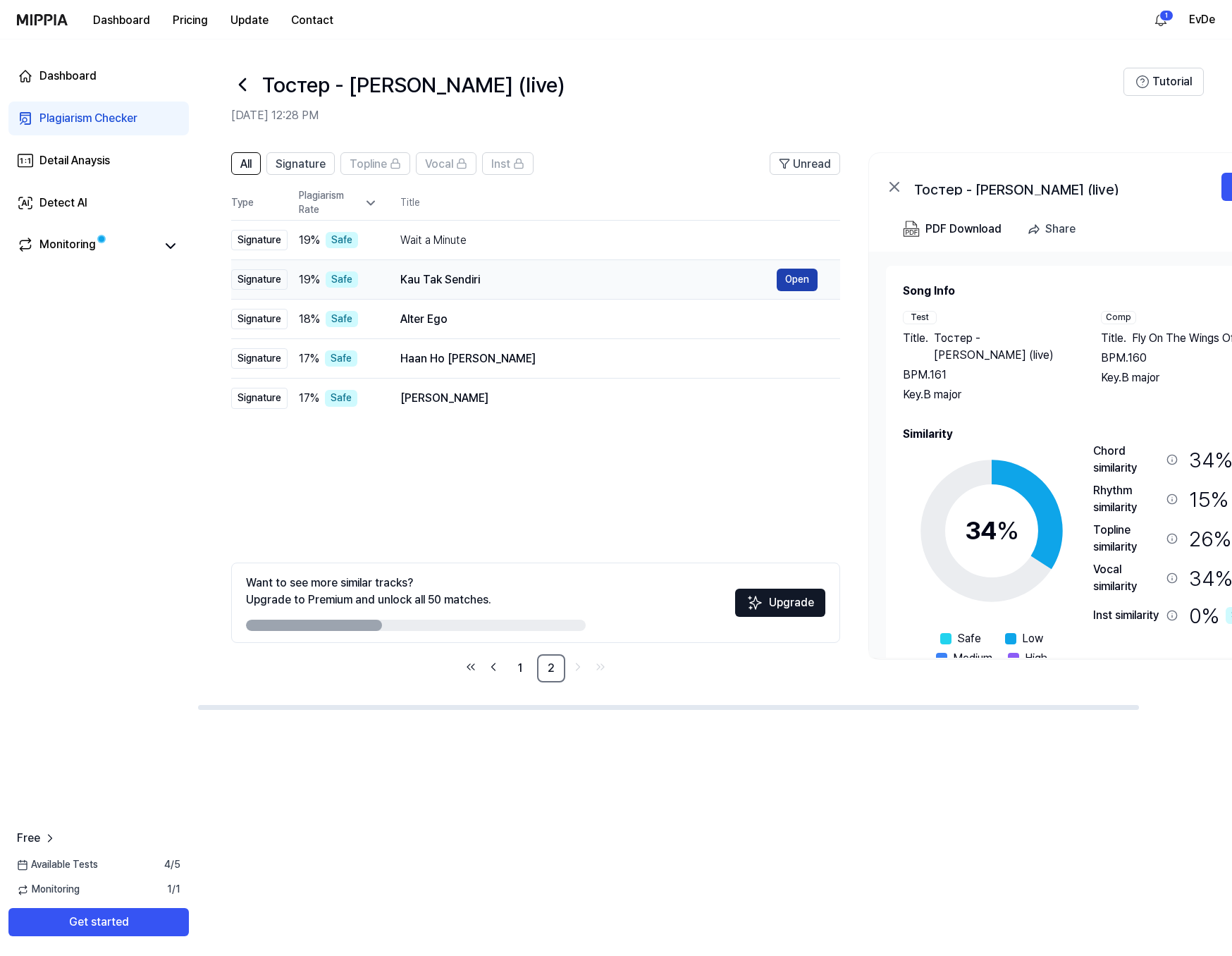
click at [806, 280] on button "Open" at bounding box center [797, 280] width 41 height 23
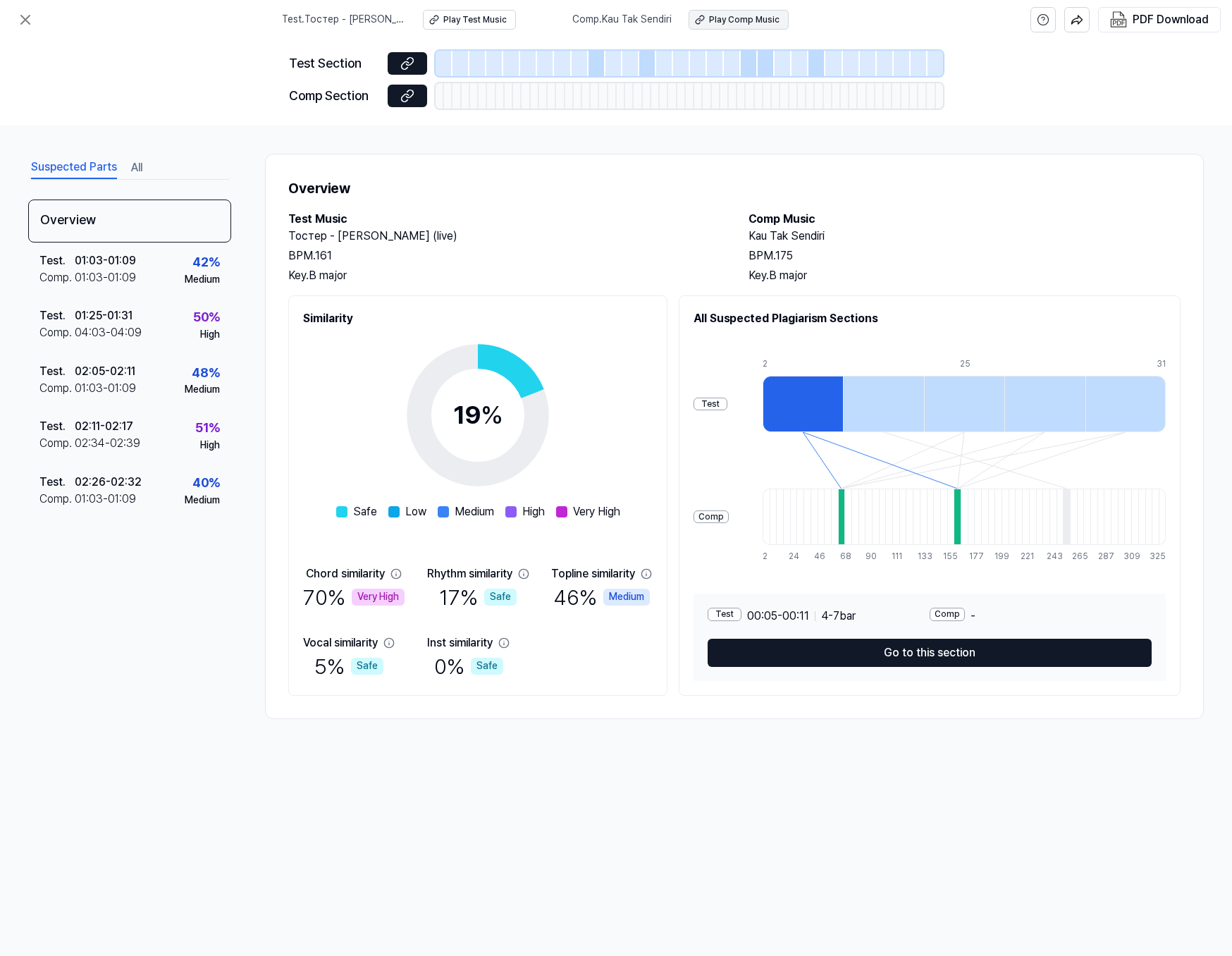
click at [758, 23] on div "Play Comp Music" at bounding box center [744, 20] width 70 height 12
click at [28, 21] on icon at bounding box center [25, 20] width 8 height 8
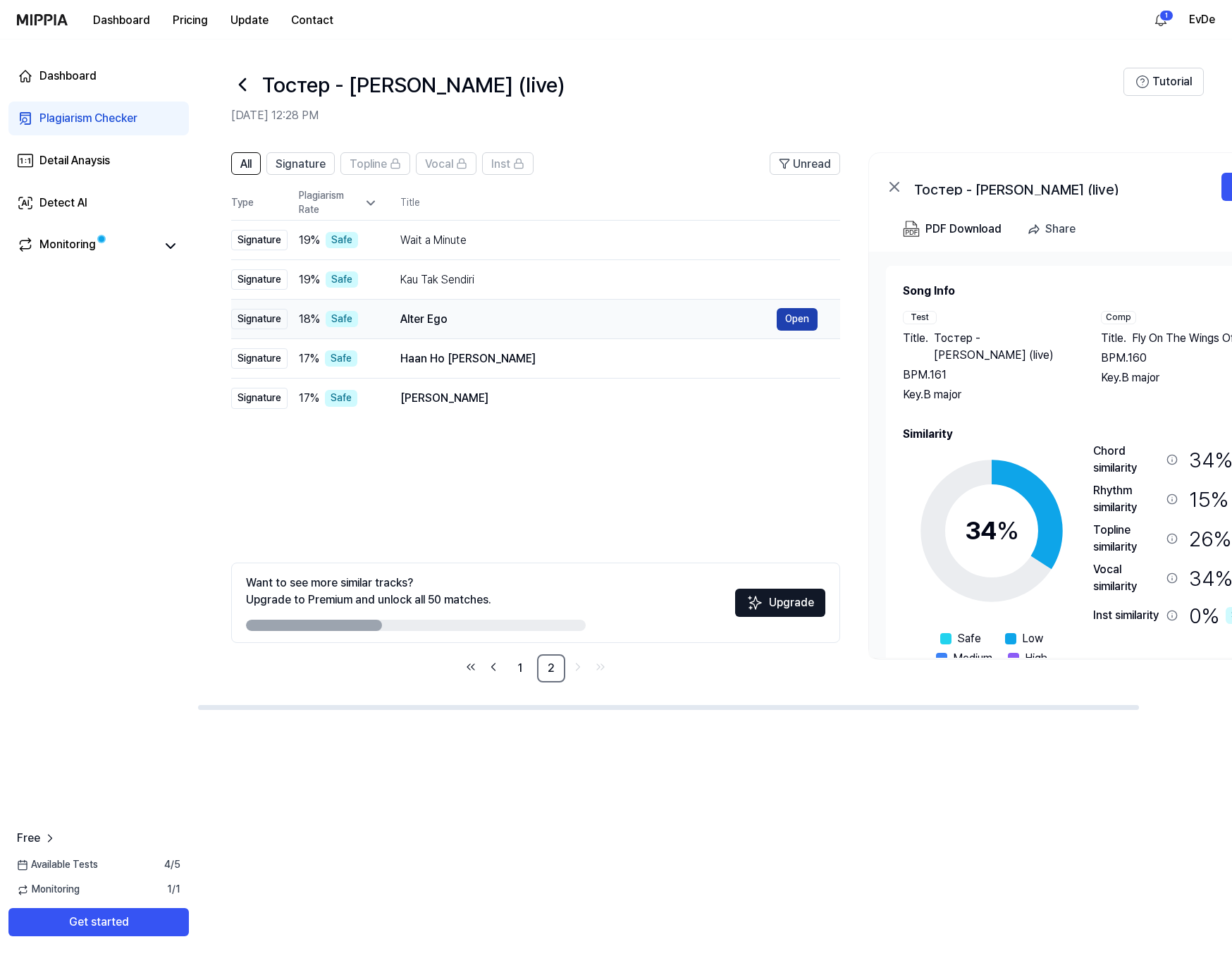
click at [801, 320] on button "Open" at bounding box center [797, 319] width 41 height 23
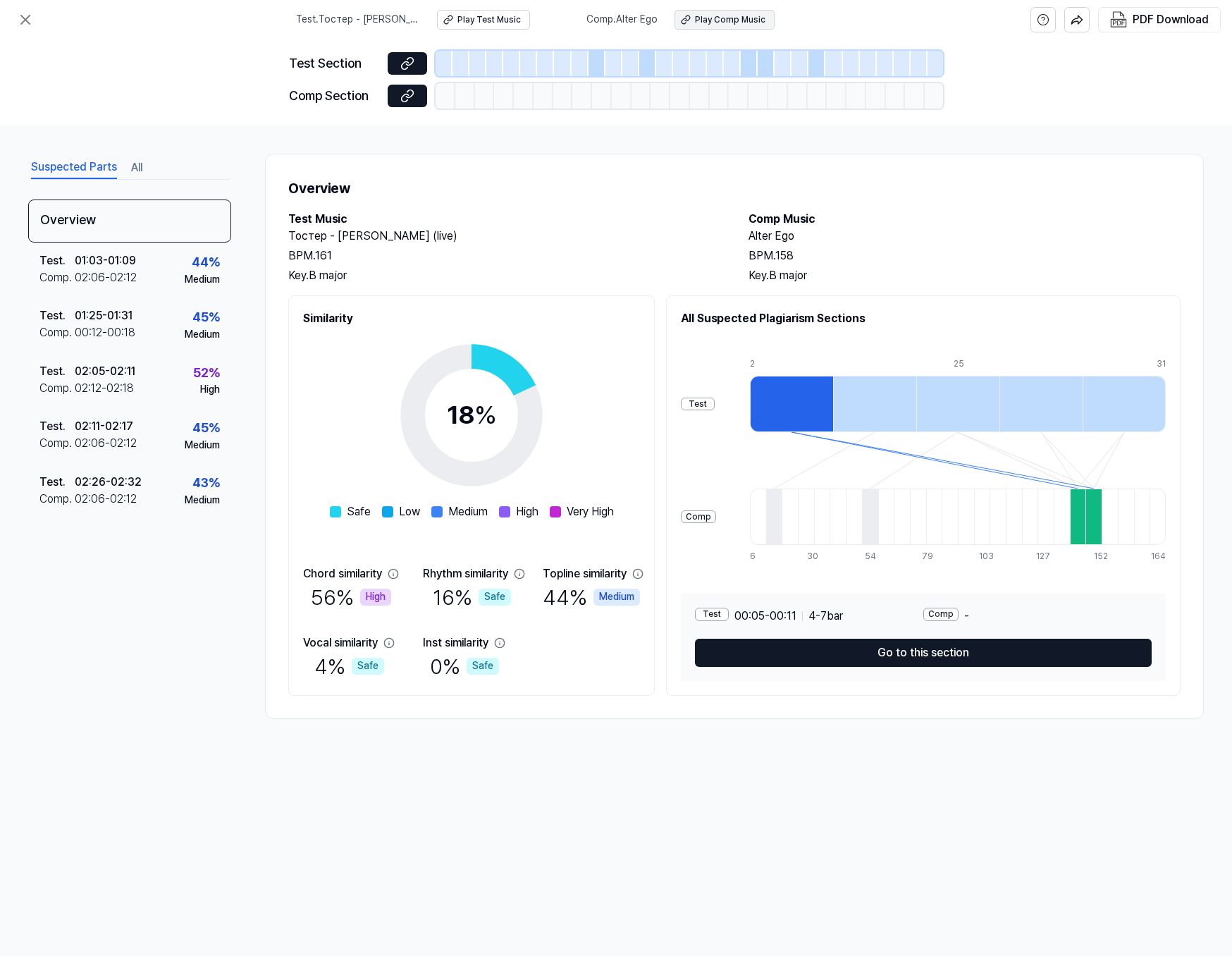
click at [718, 22] on div "Play Comp Music" at bounding box center [730, 20] width 70 height 12
click at [30, 26] on icon at bounding box center [25, 20] width 17 height 17
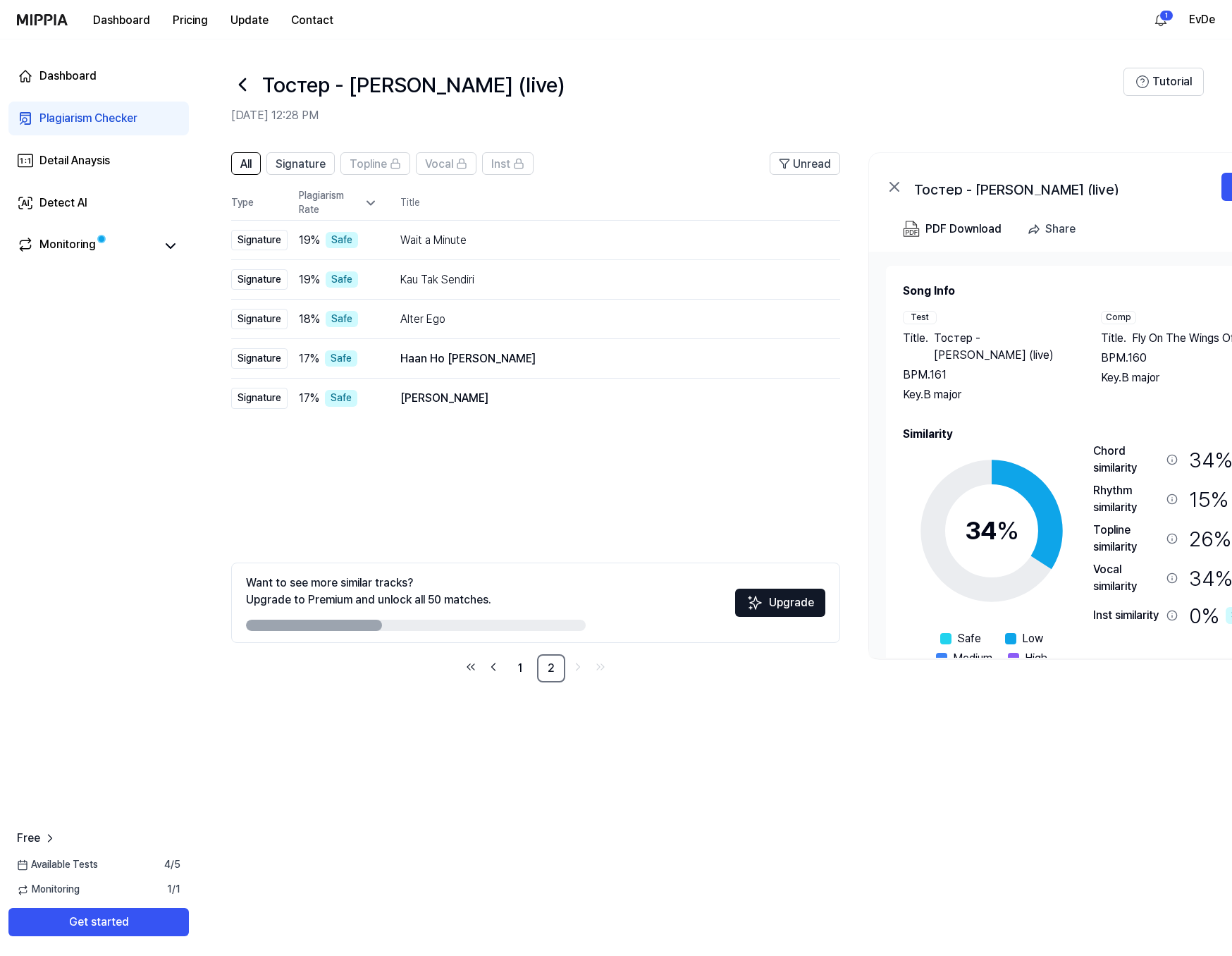
click at [246, 83] on icon at bounding box center [242, 85] width 23 height 23
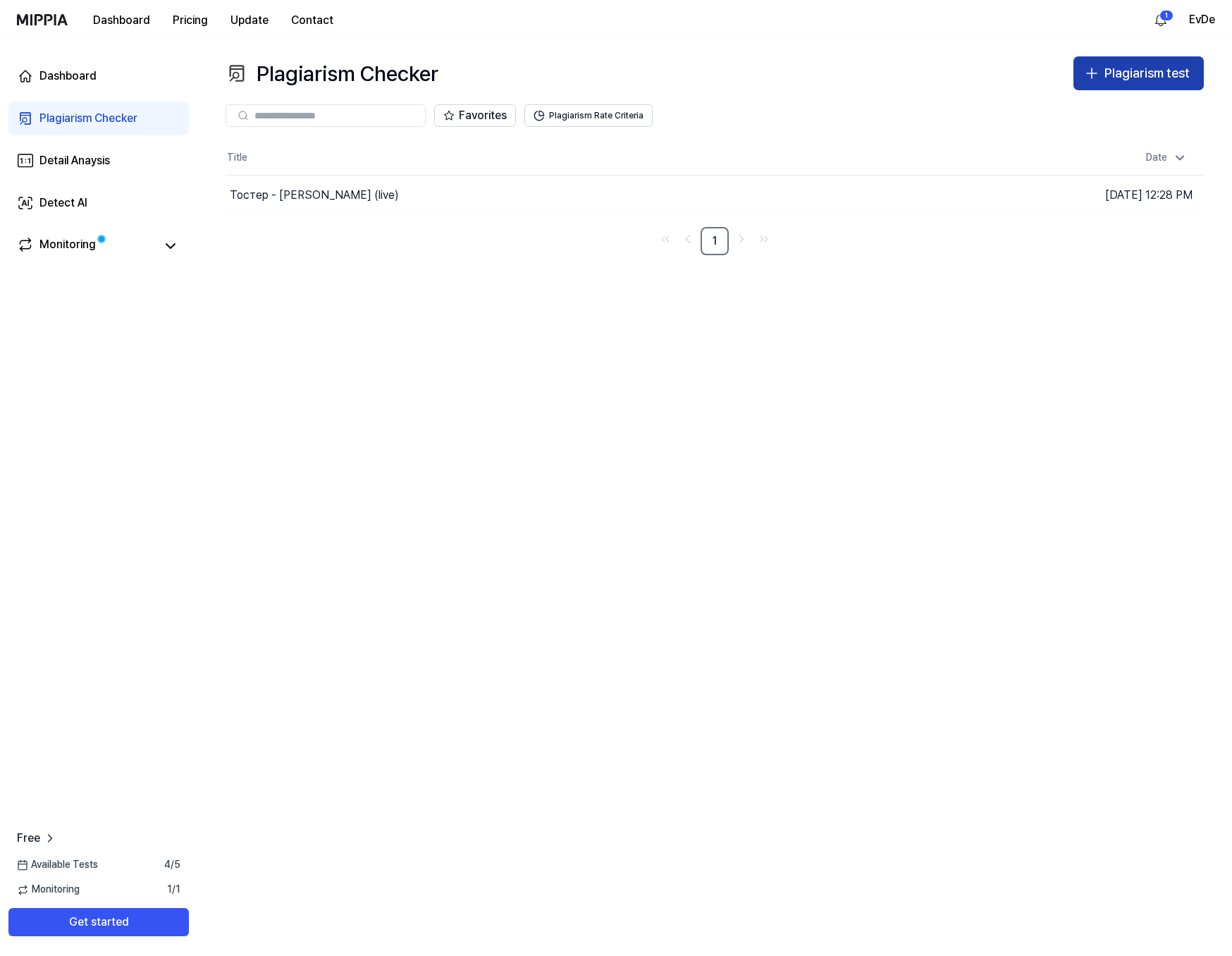
click at [1136, 71] on div "Plagiarism test" at bounding box center [1147, 73] width 85 height 20
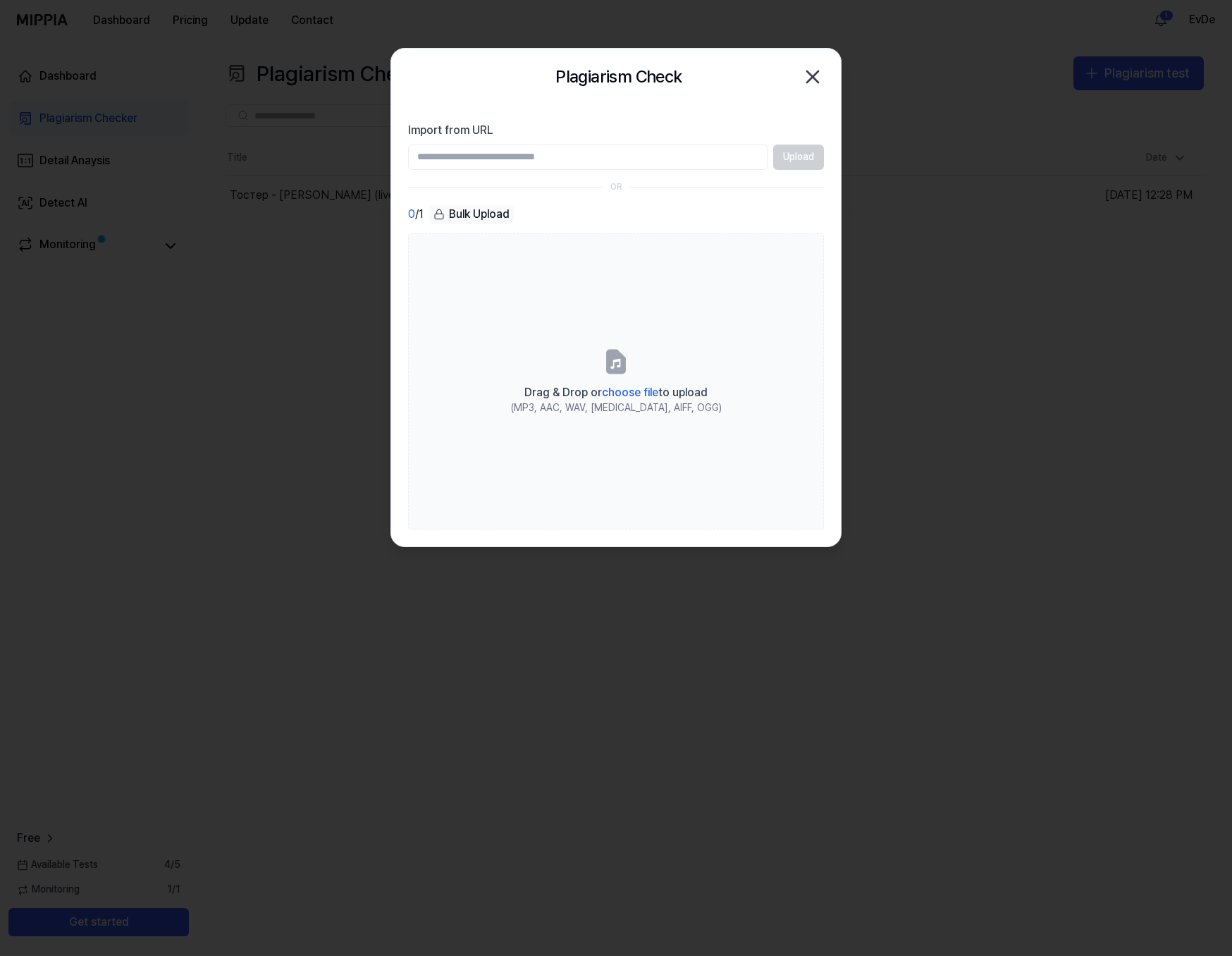
paste input "**********"
type input "**********"
click at [800, 161] on button "Upload" at bounding box center [798, 157] width 51 height 25
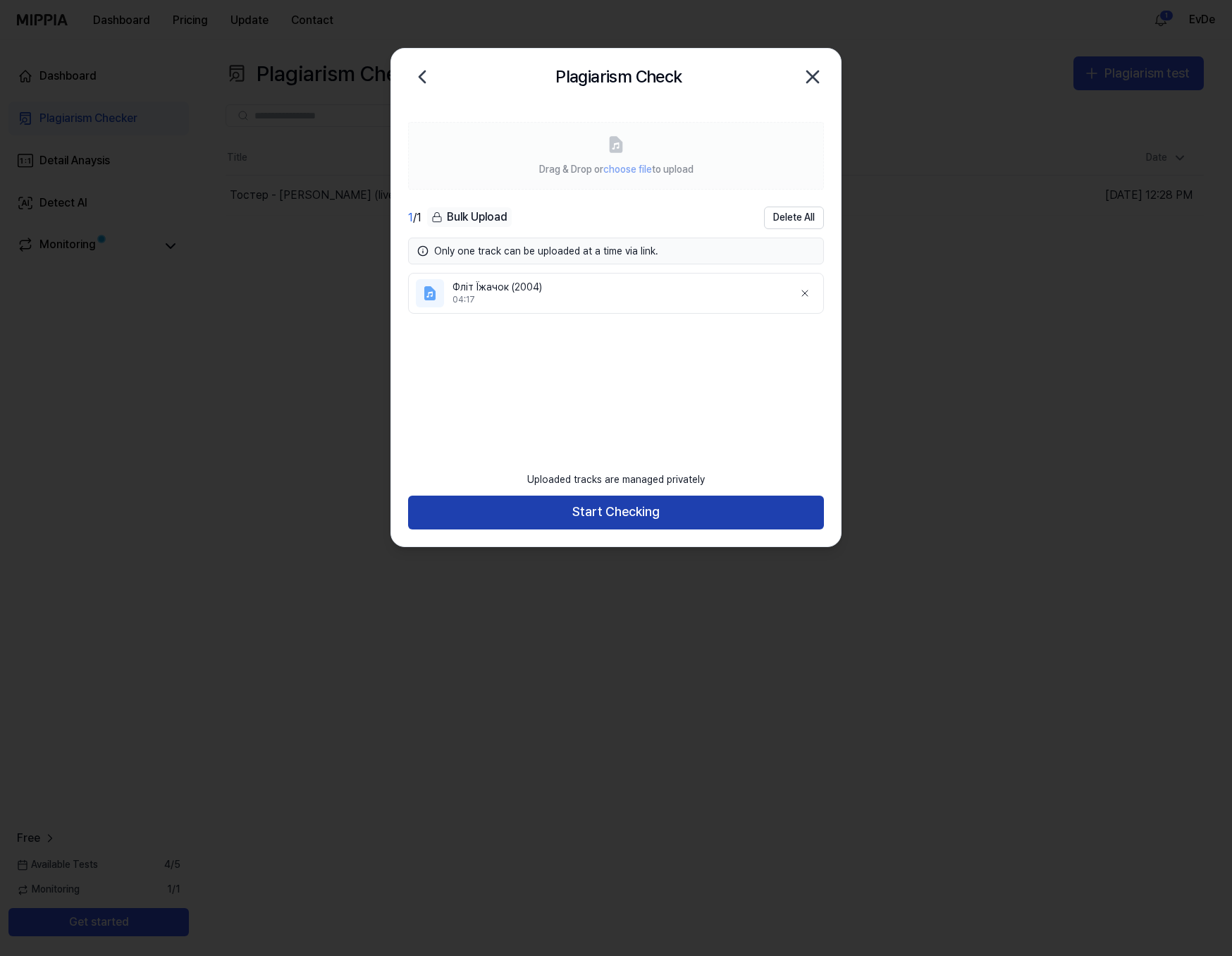
click at [667, 511] on button "Start Checking" at bounding box center [616, 512] width 416 height 33
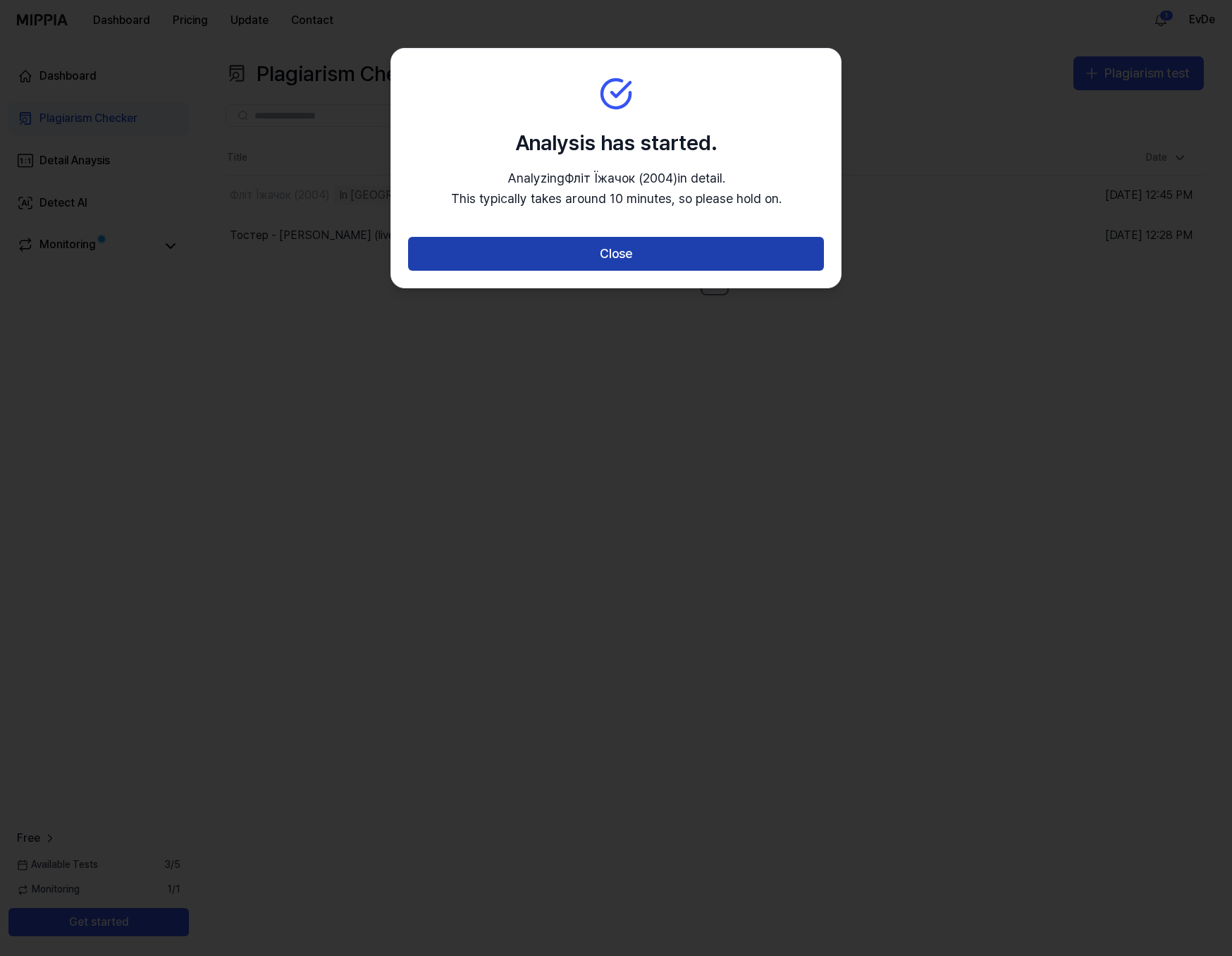
click at [650, 263] on button "Close" at bounding box center [616, 253] width 416 height 33
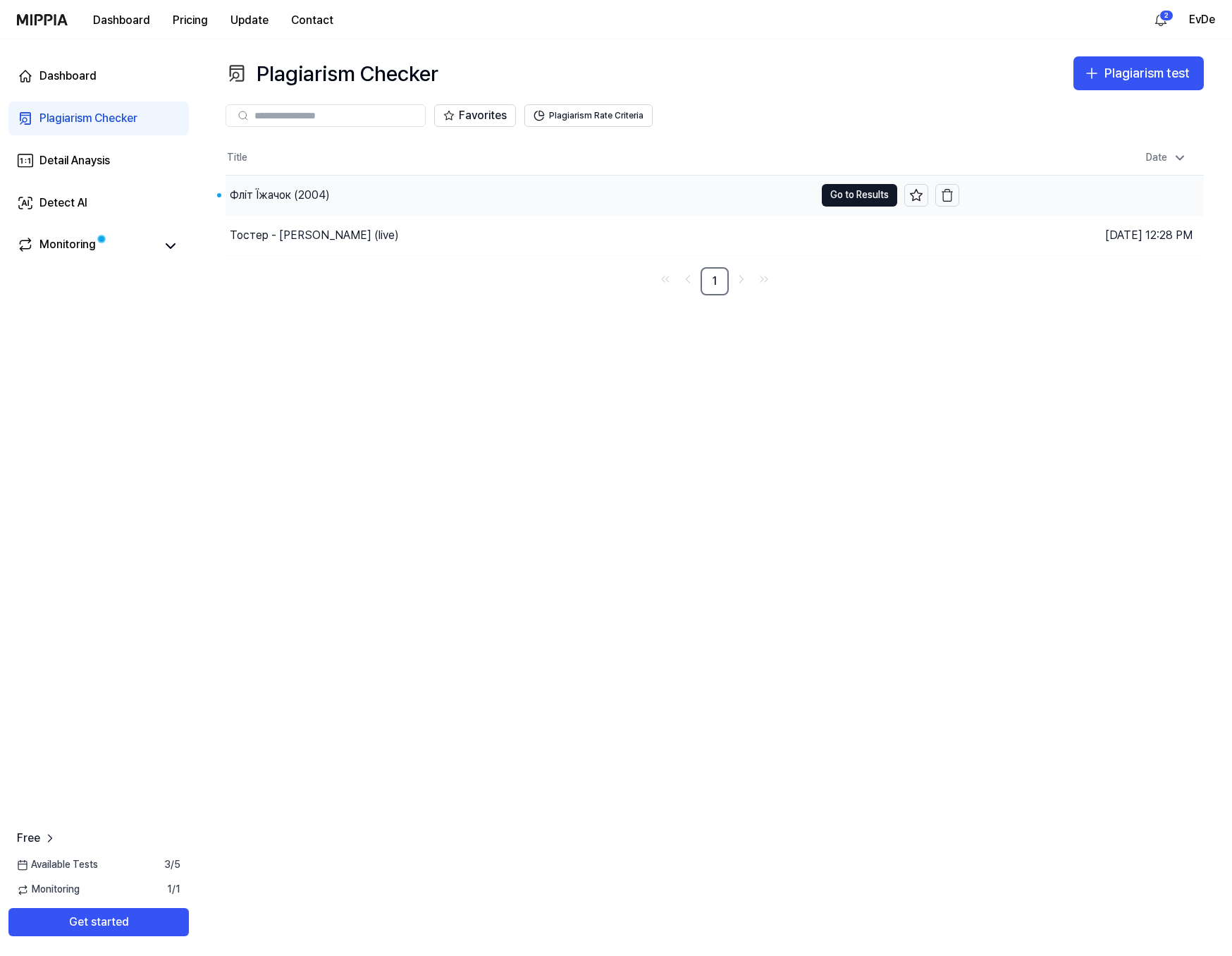
click at [281, 198] on div "Фліт Їжачок (2004)" at bounding box center [279, 195] width 100 height 17
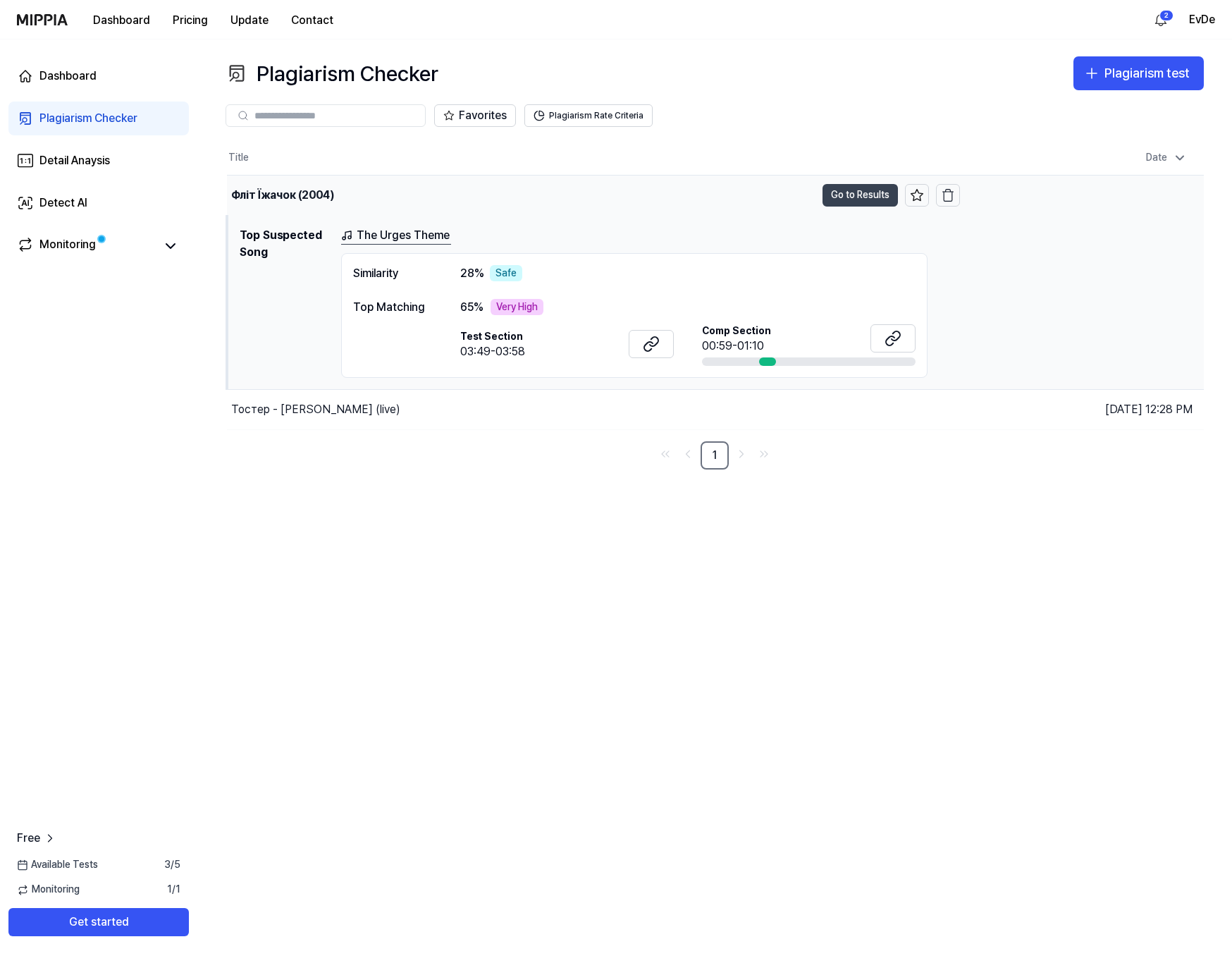
click at [855, 193] on button "Go to Results" at bounding box center [860, 195] width 75 height 23
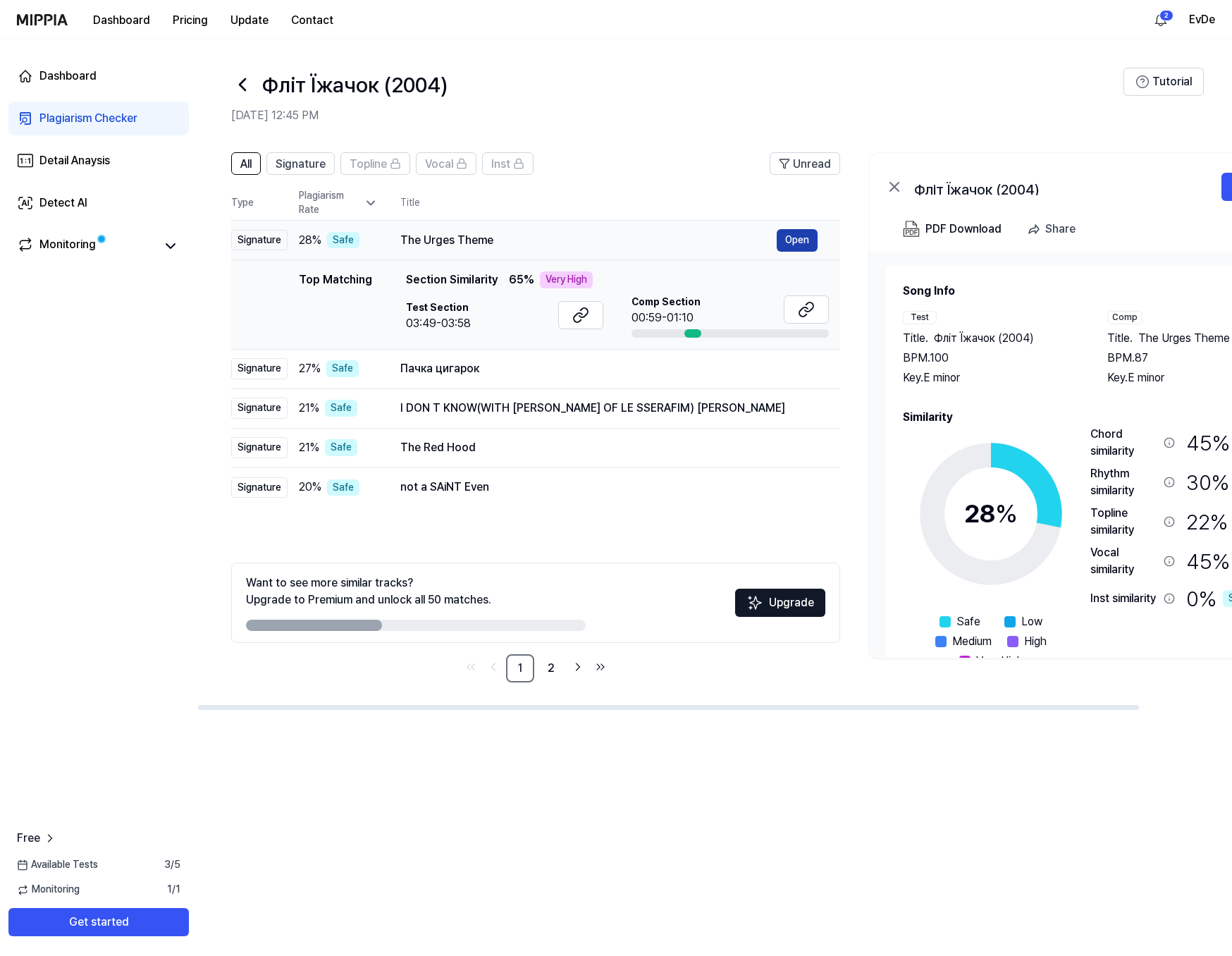
click at [798, 238] on button "Open" at bounding box center [797, 241] width 41 height 23
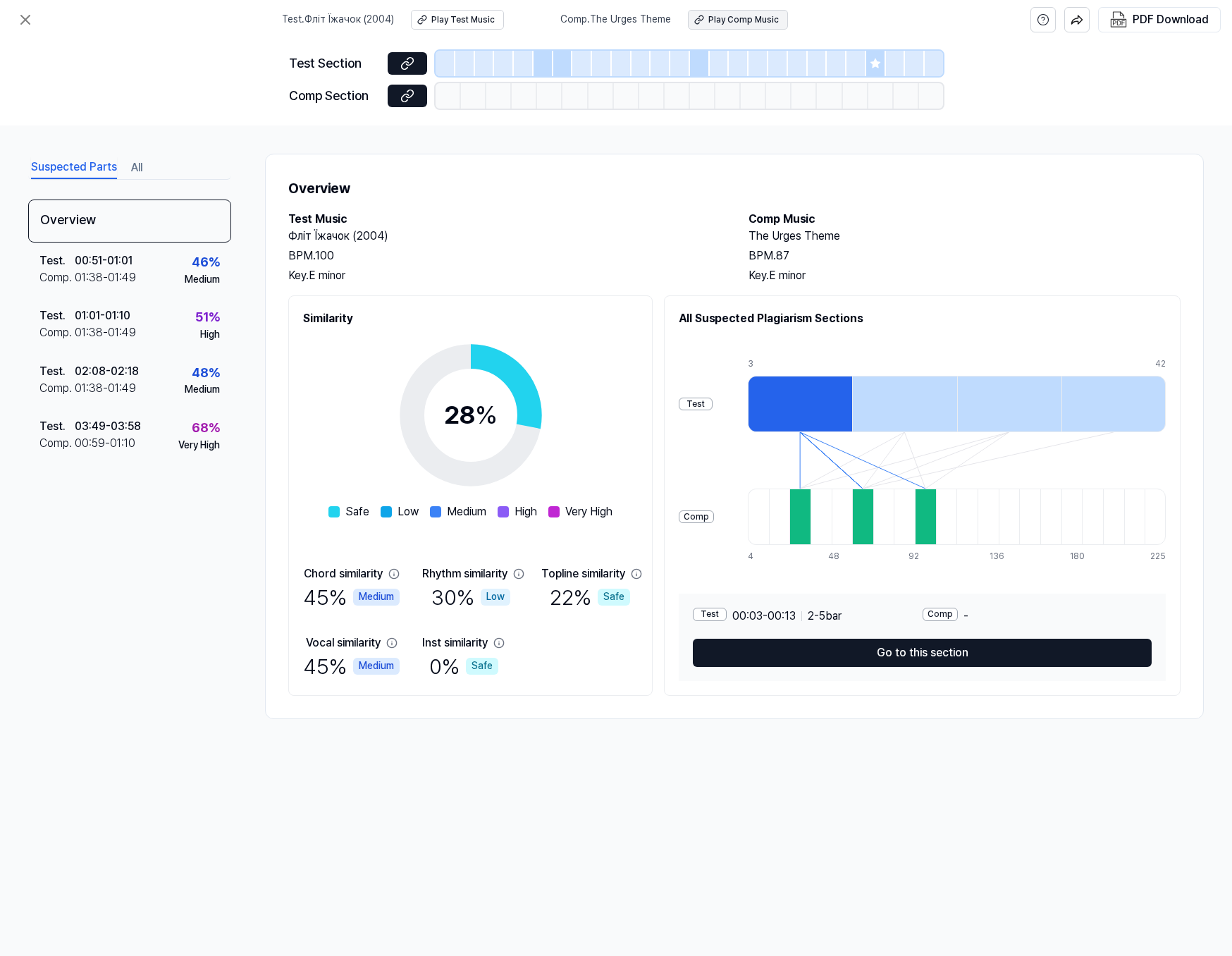
click at [761, 23] on div "Play Comp Music" at bounding box center [744, 20] width 70 height 12
click at [33, 23] on icon at bounding box center [25, 20] width 17 height 17
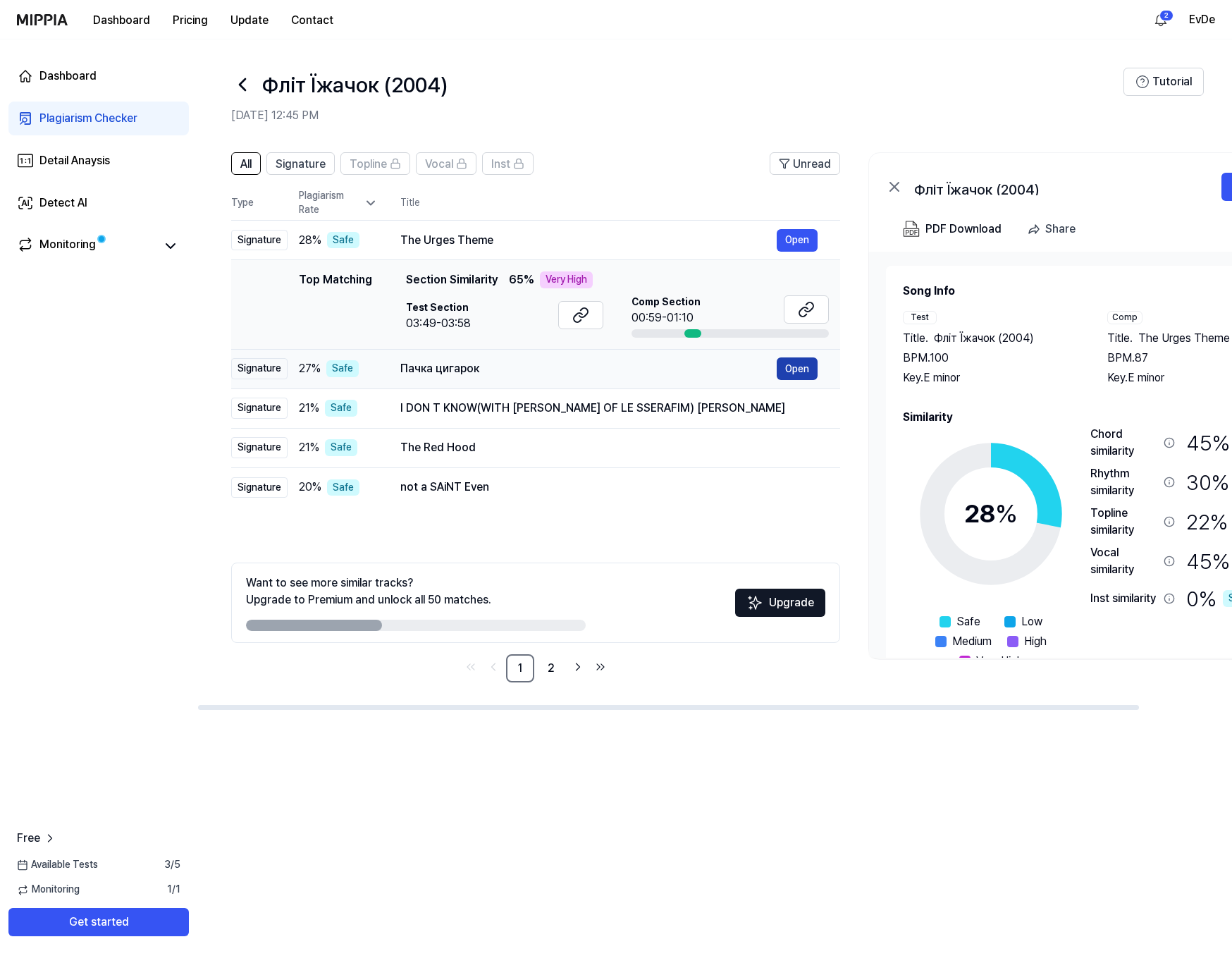
click at [788, 375] on button "Open" at bounding box center [797, 369] width 41 height 23
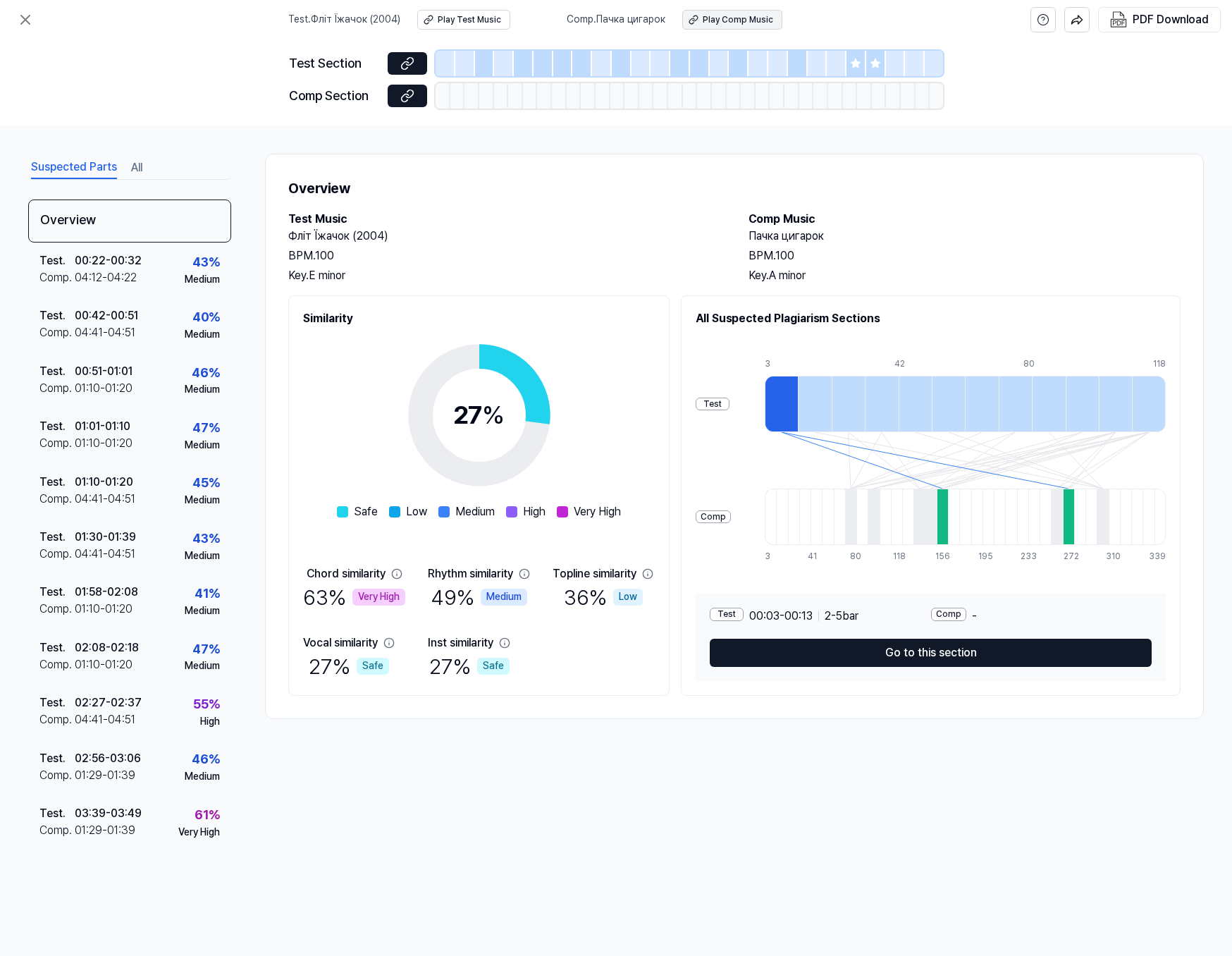
click at [747, 20] on div "Play Comp Music" at bounding box center [738, 20] width 70 height 12
click at [32, 20] on icon at bounding box center [25, 20] width 17 height 17
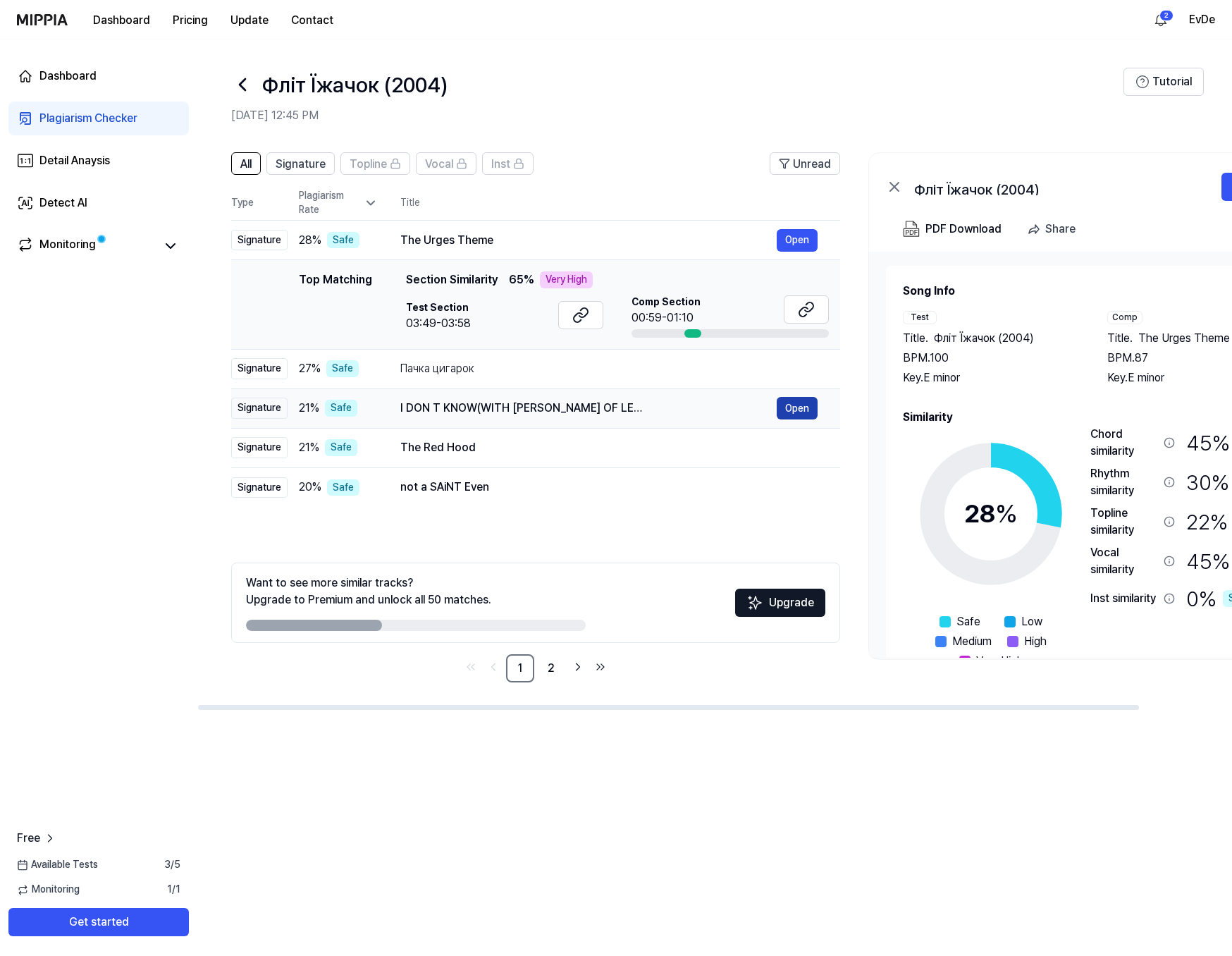
click at [796, 407] on button "Open" at bounding box center [797, 408] width 41 height 23
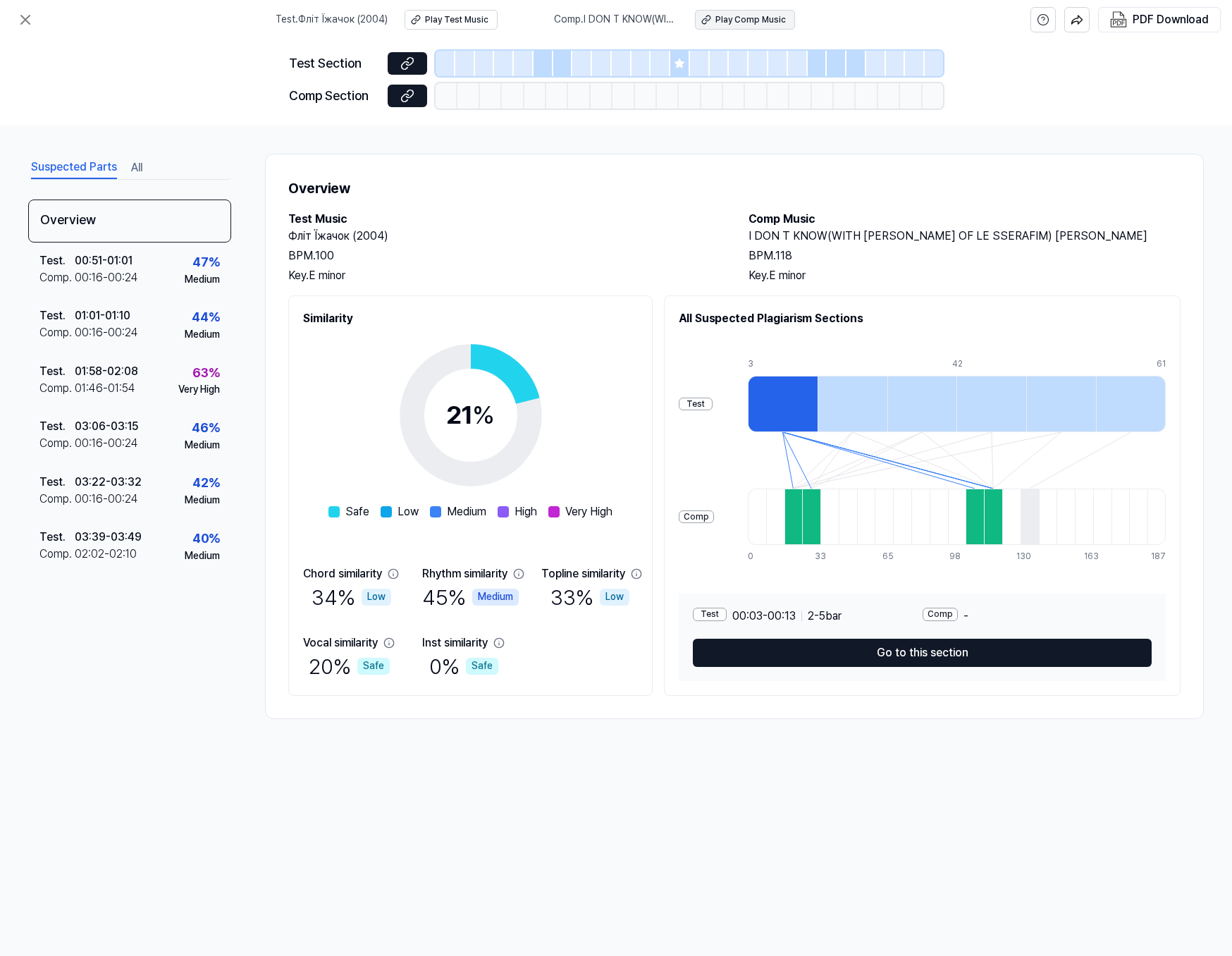
click at [737, 21] on div "Play Comp Music" at bounding box center [750, 20] width 70 height 12
